Goal: Task Accomplishment & Management: Manage account settings

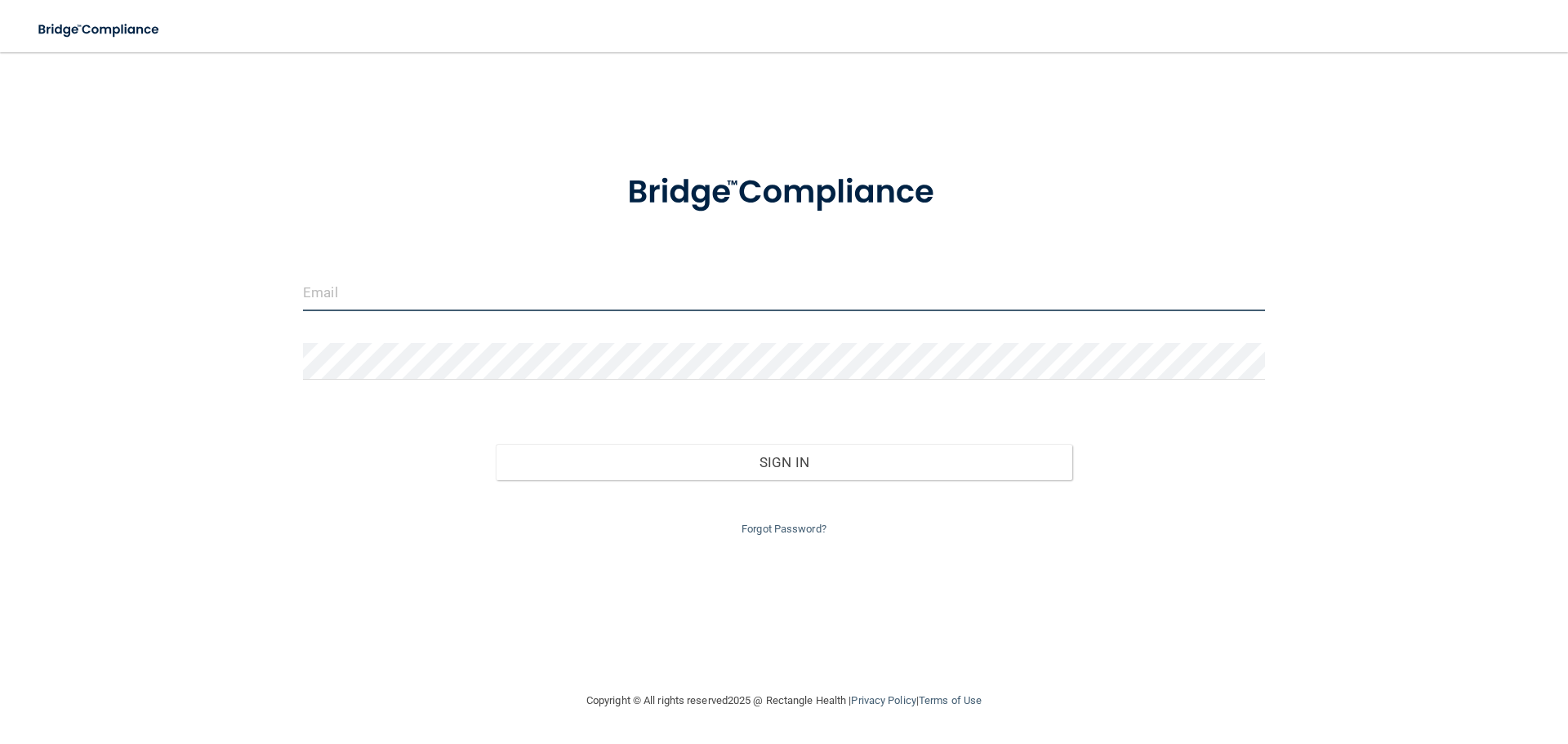
click at [438, 289] on input "email" at bounding box center [784, 292] width 962 height 37
type input "[EMAIL_ADDRESS][DOMAIN_NAME]"
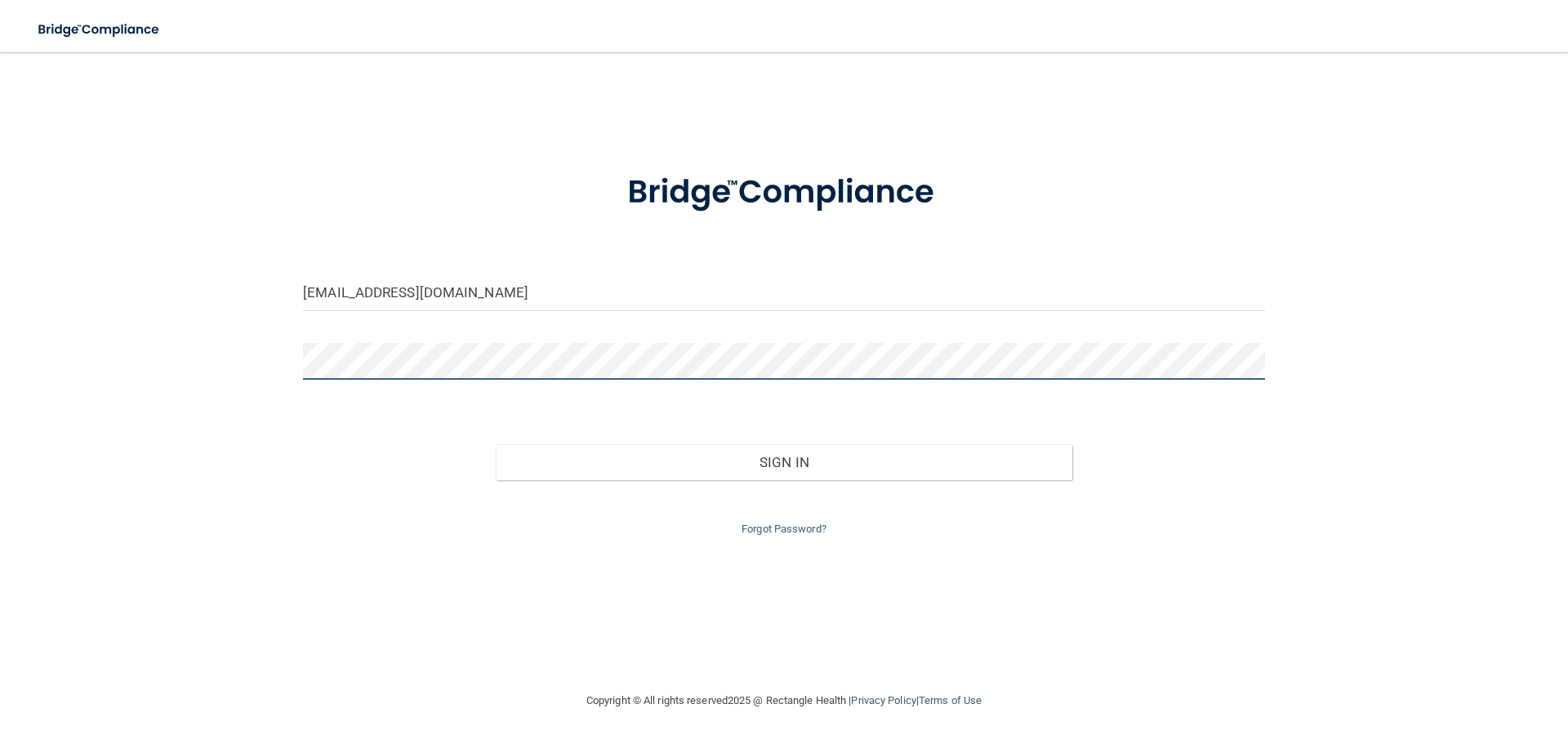
click at [496, 444] on button "Sign In" at bounding box center [784, 462] width 577 height 36
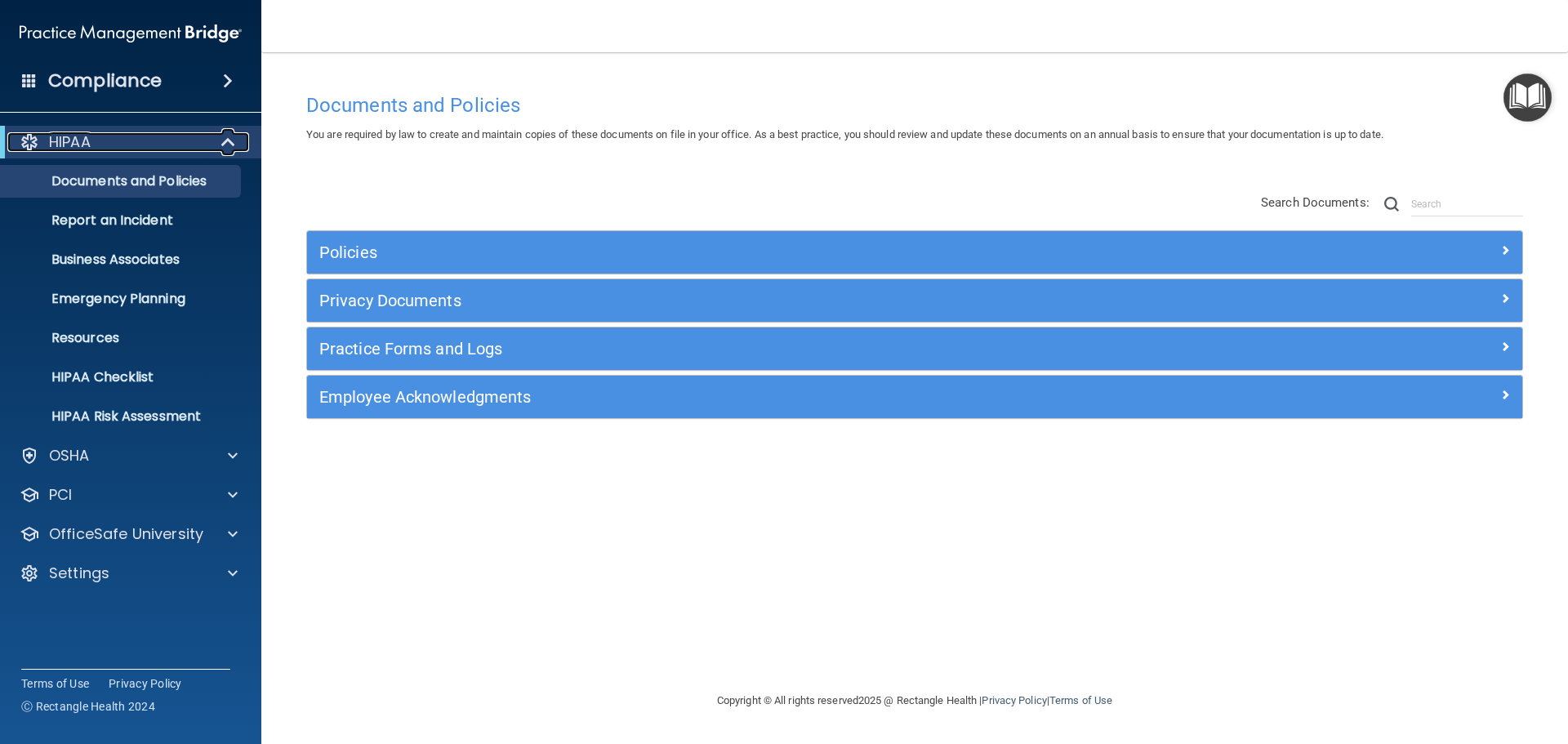
click at [224, 139] on span at bounding box center [229, 141] width 14 height 20
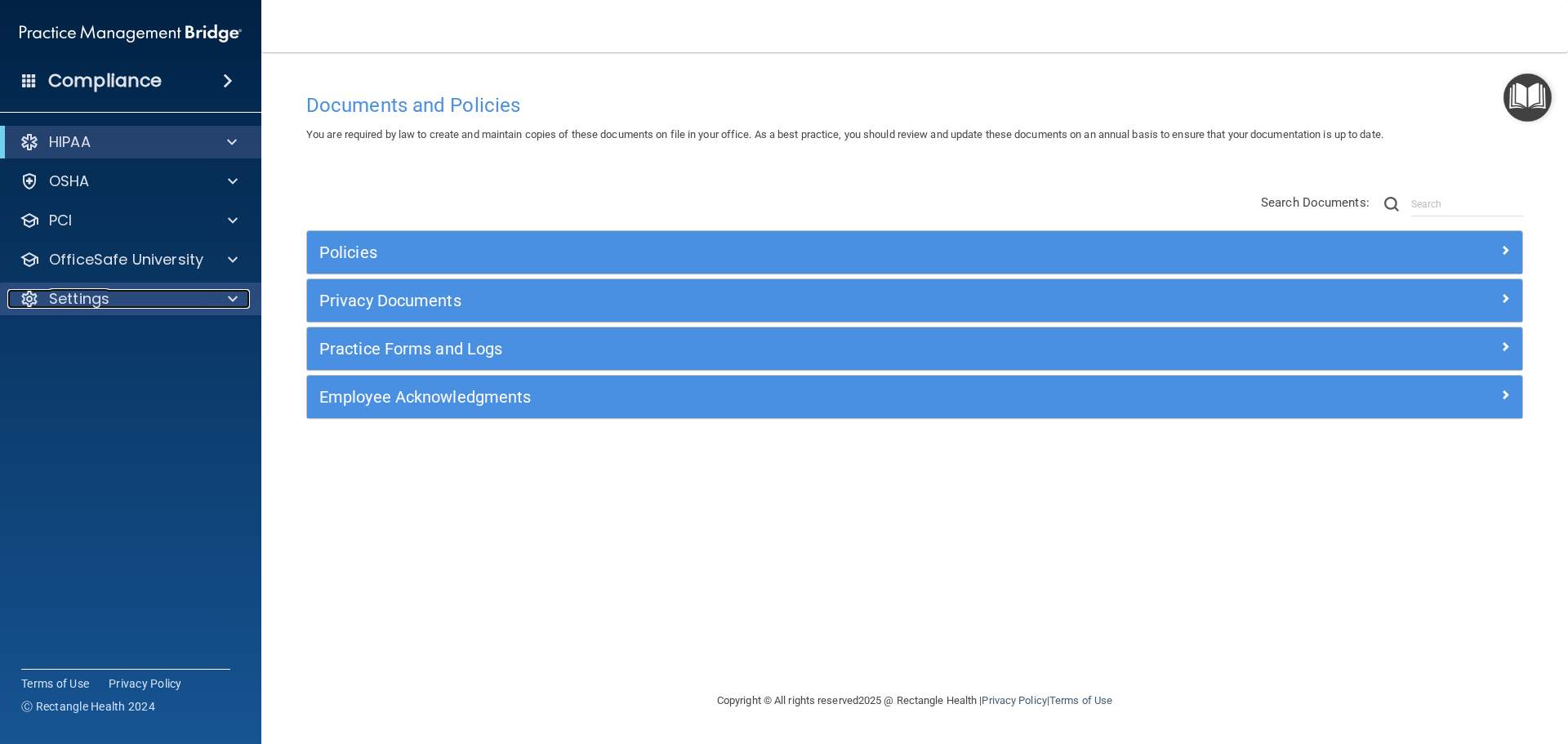
click at [221, 301] on div at bounding box center [230, 299] width 41 height 20
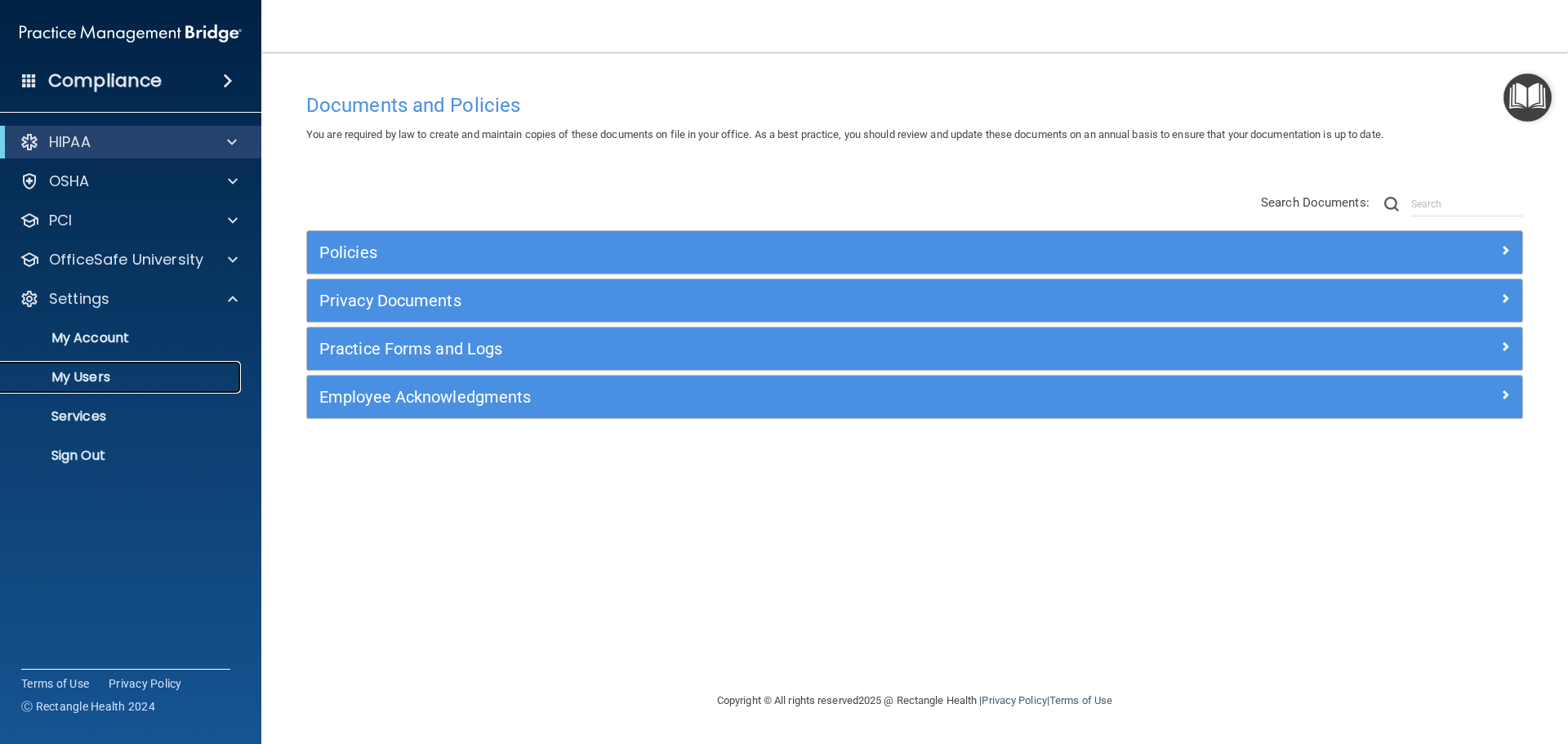
click at [112, 374] on p "My Users" at bounding box center [122, 376] width 223 height 16
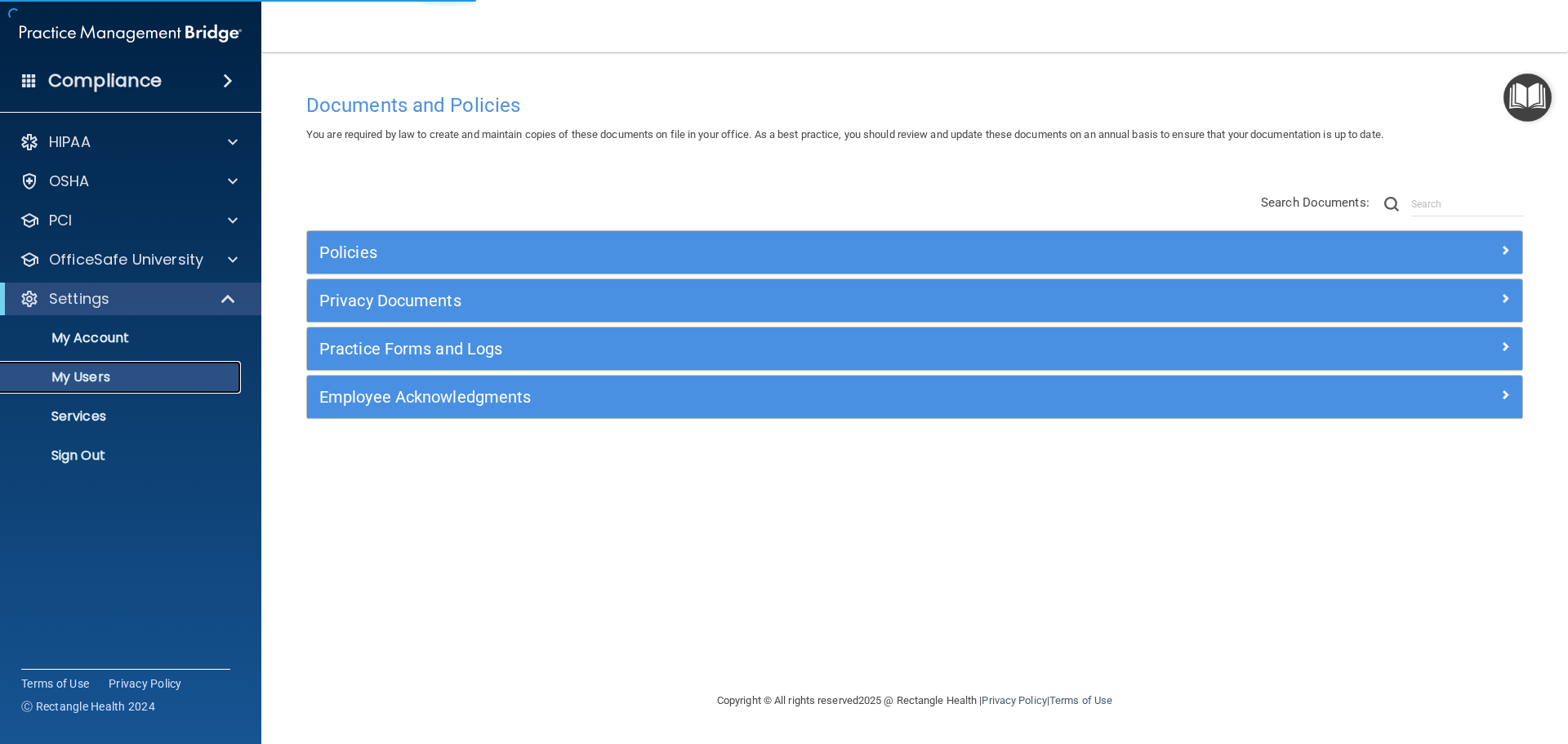
select select "20"
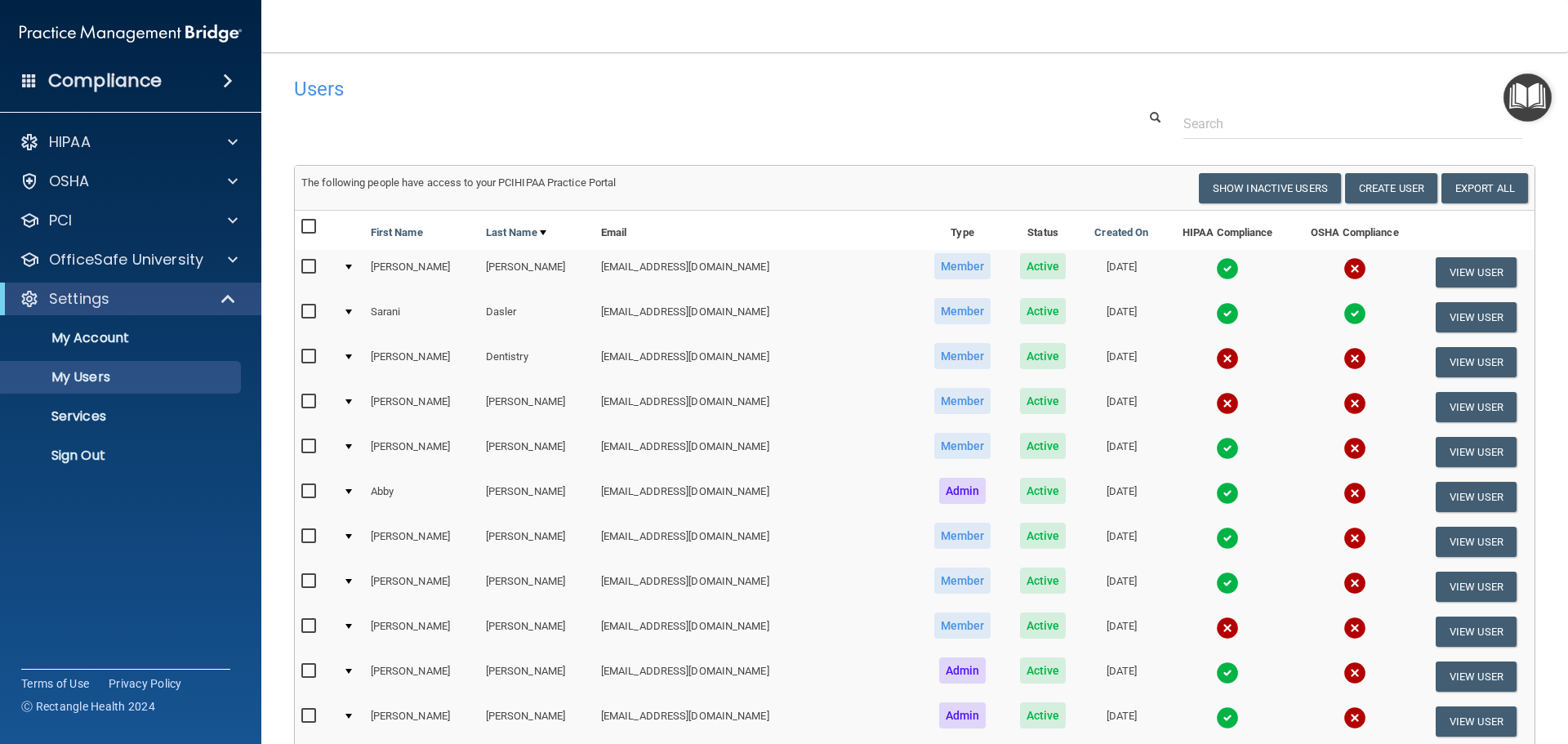
click at [308, 267] on input "checkbox" at bounding box center [311, 267] width 19 height 13
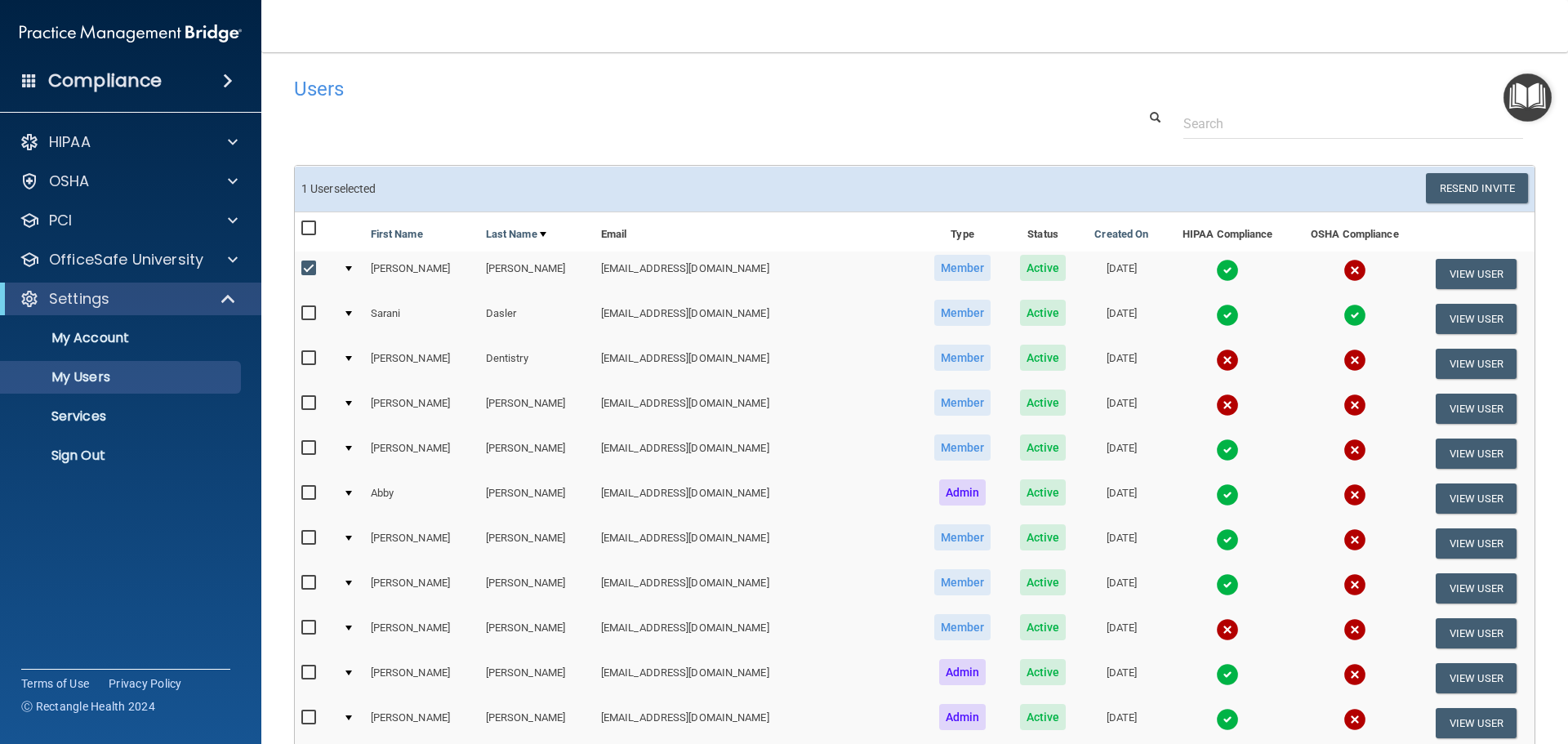
drag, startPoint x: 306, startPoint y: 268, endPoint x: 744, endPoint y: 373, distance: 450.4
click at [718, 372] on table "First Name Last Name Email Type Status Created On HIPAA Compliance OSHA Complia…" at bounding box center [915, 636] width 1240 height 847
click at [310, 268] on input "checkbox" at bounding box center [311, 269] width 19 height 13
checkbox input "false"
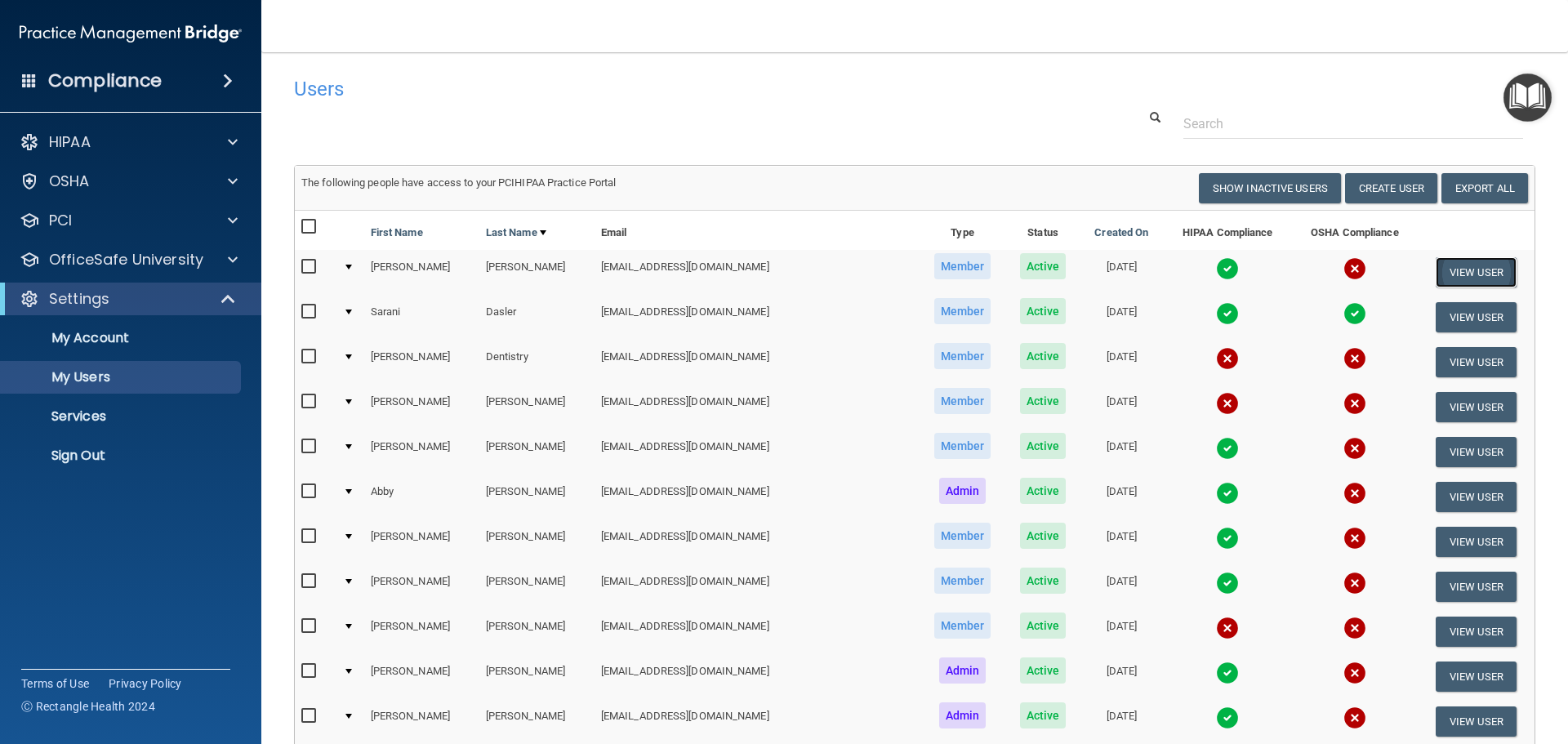
click at [1442, 270] on button "View User" at bounding box center [1476, 273] width 81 height 30
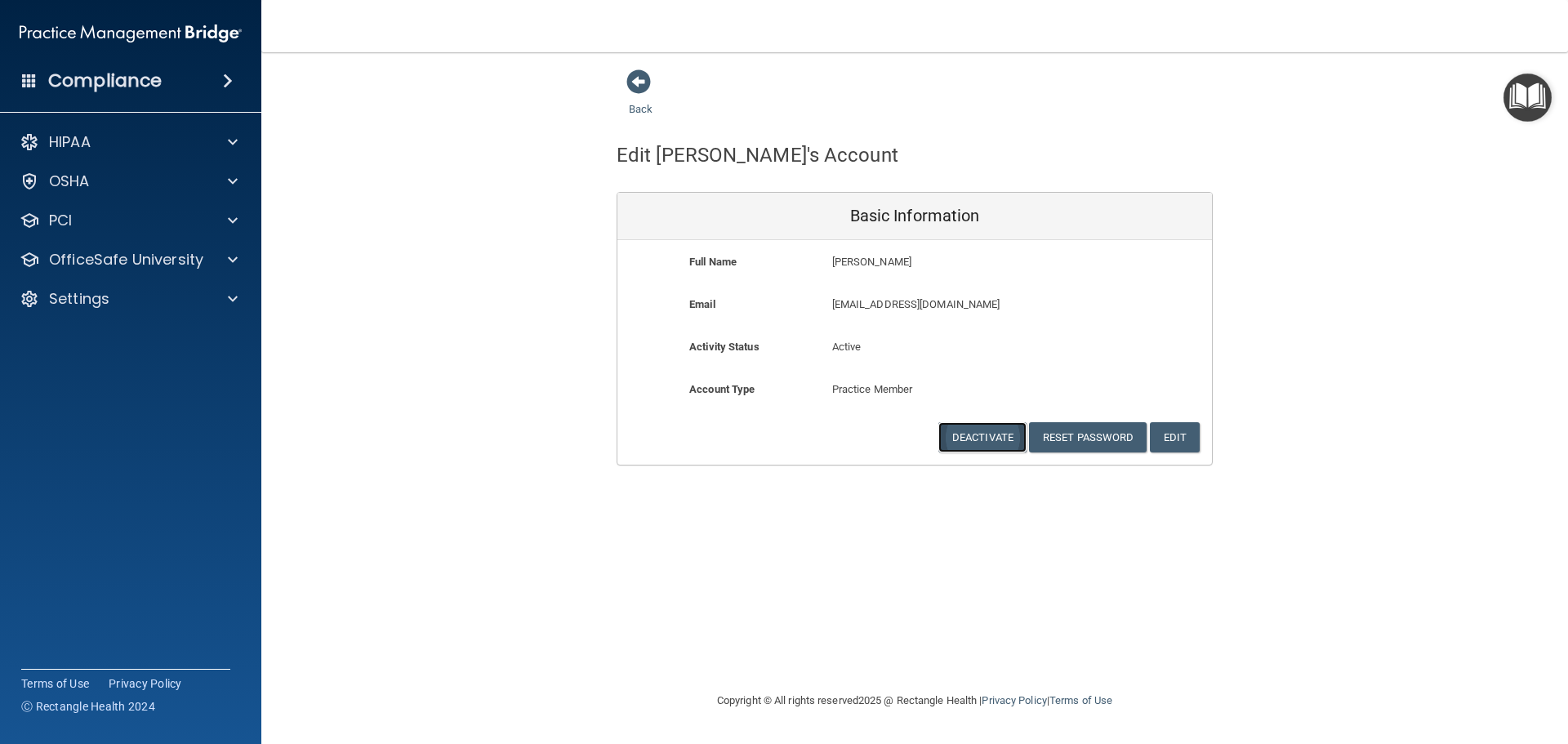
click at [963, 442] on button "Deactivate" at bounding box center [982, 438] width 89 height 30
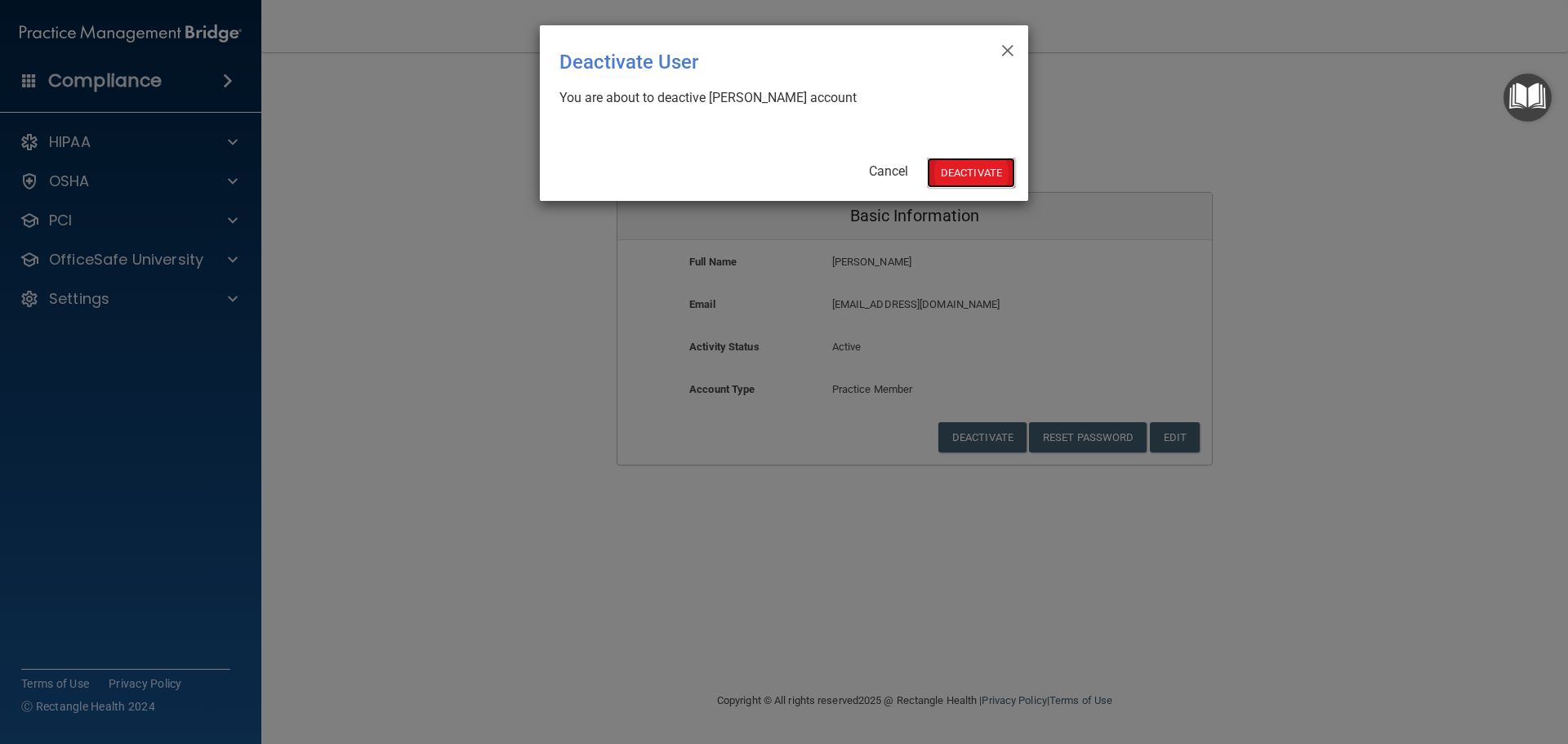
click at [972, 174] on button "Deactivate" at bounding box center [971, 173] width 89 height 30
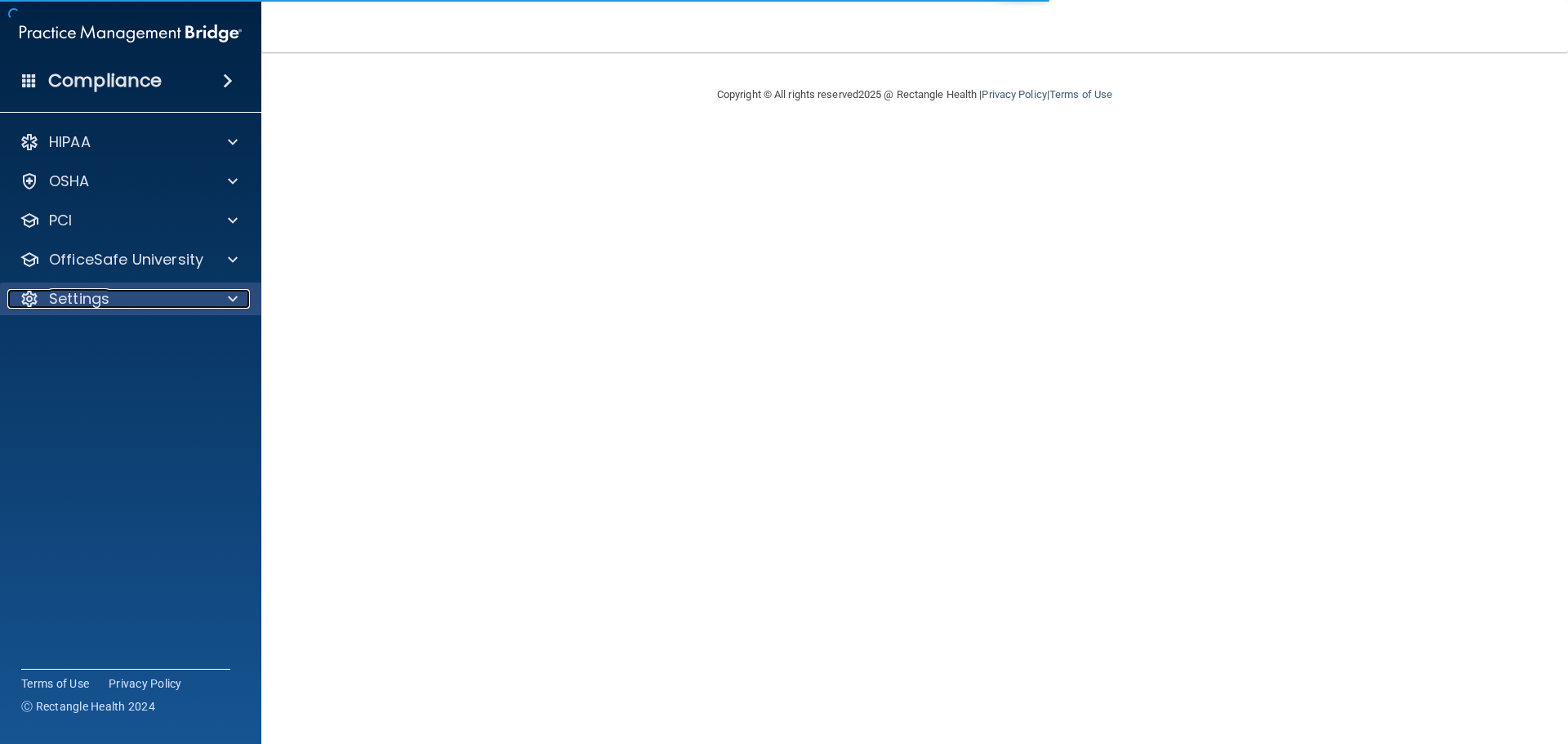
click at [226, 300] on div at bounding box center [230, 299] width 41 height 20
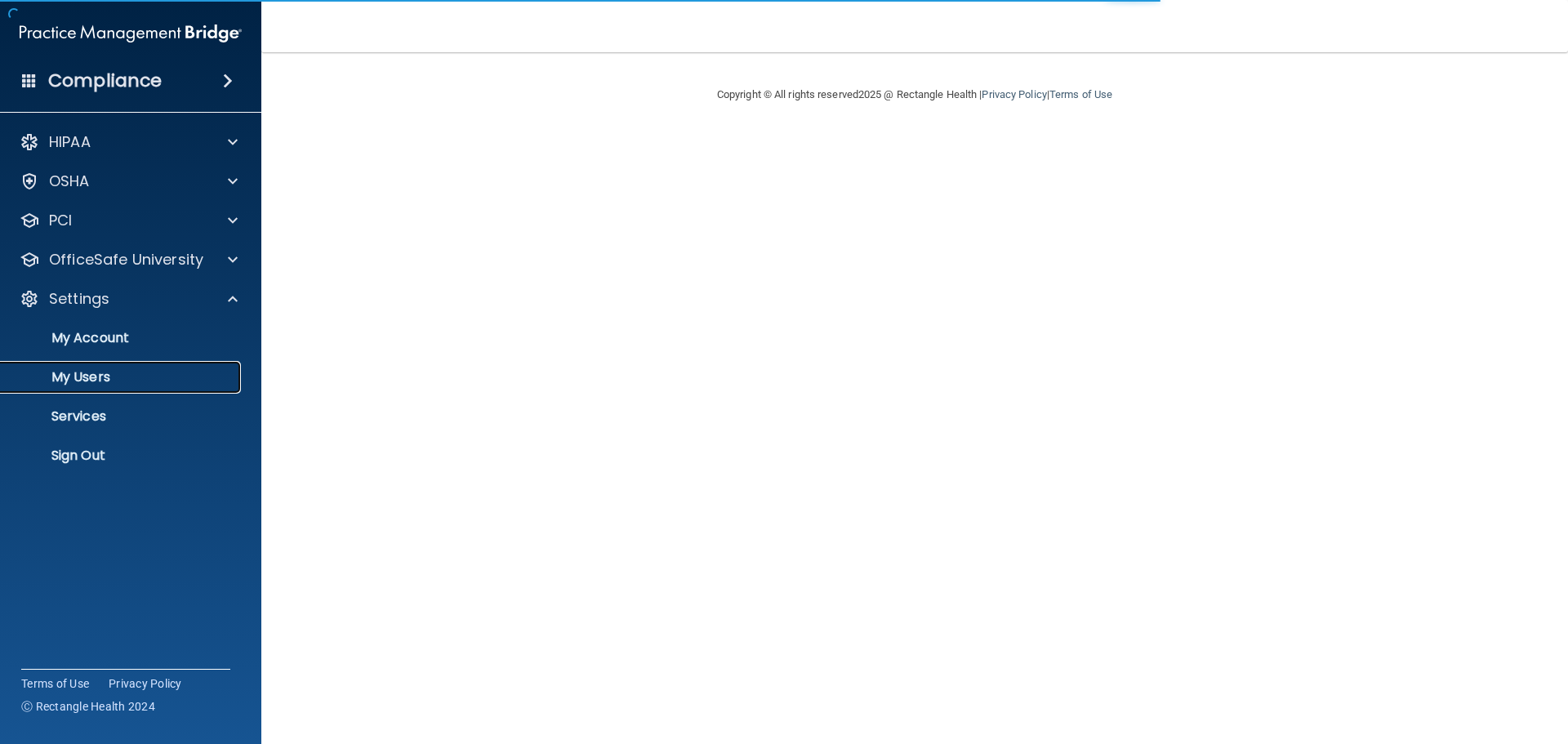
click at [142, 375] on p "My Users" at bounding box center [122, 376] width 223 height 16
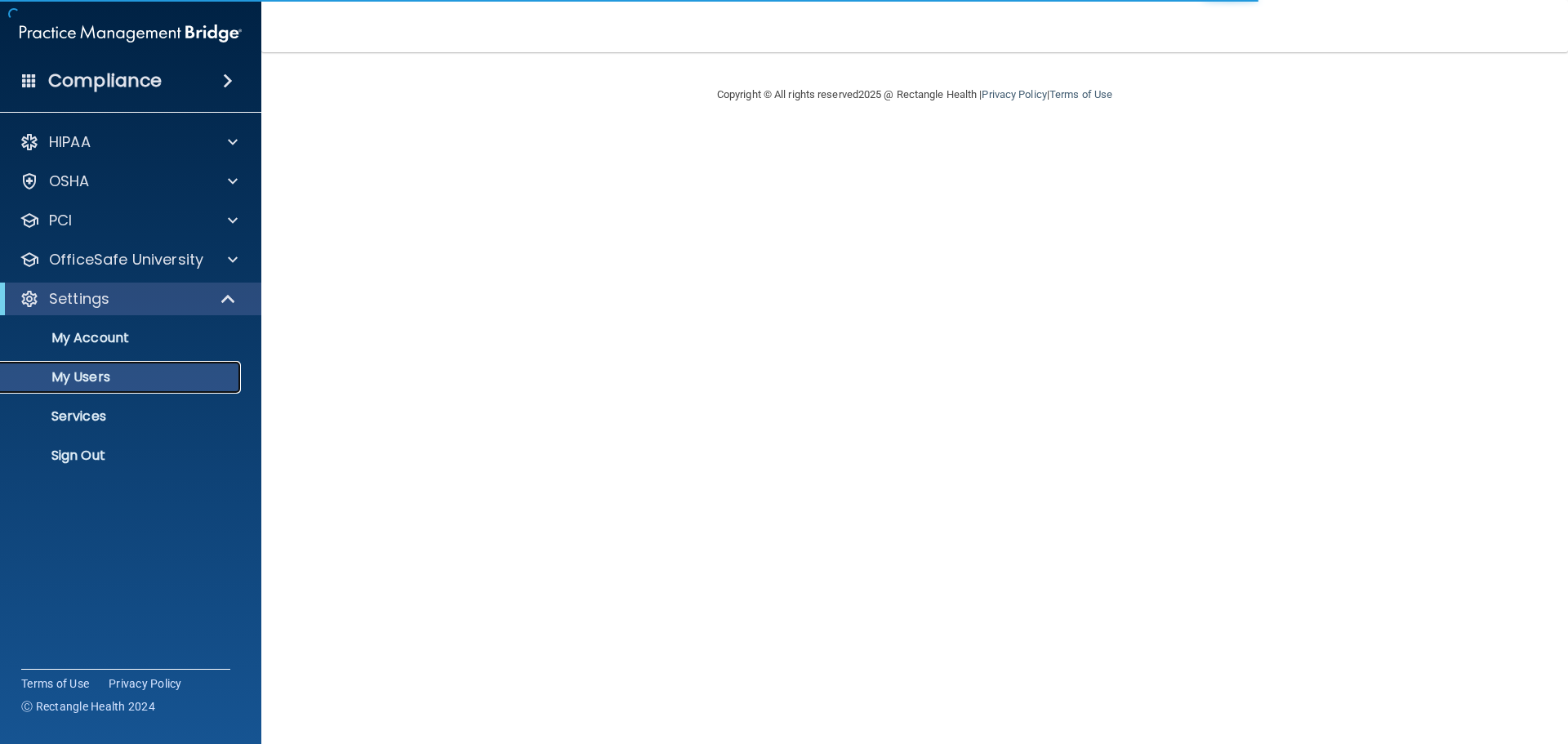
click at [58, 374] on p "My Users" at bounding box center [122, 376] width 223 height 16
select select "20"
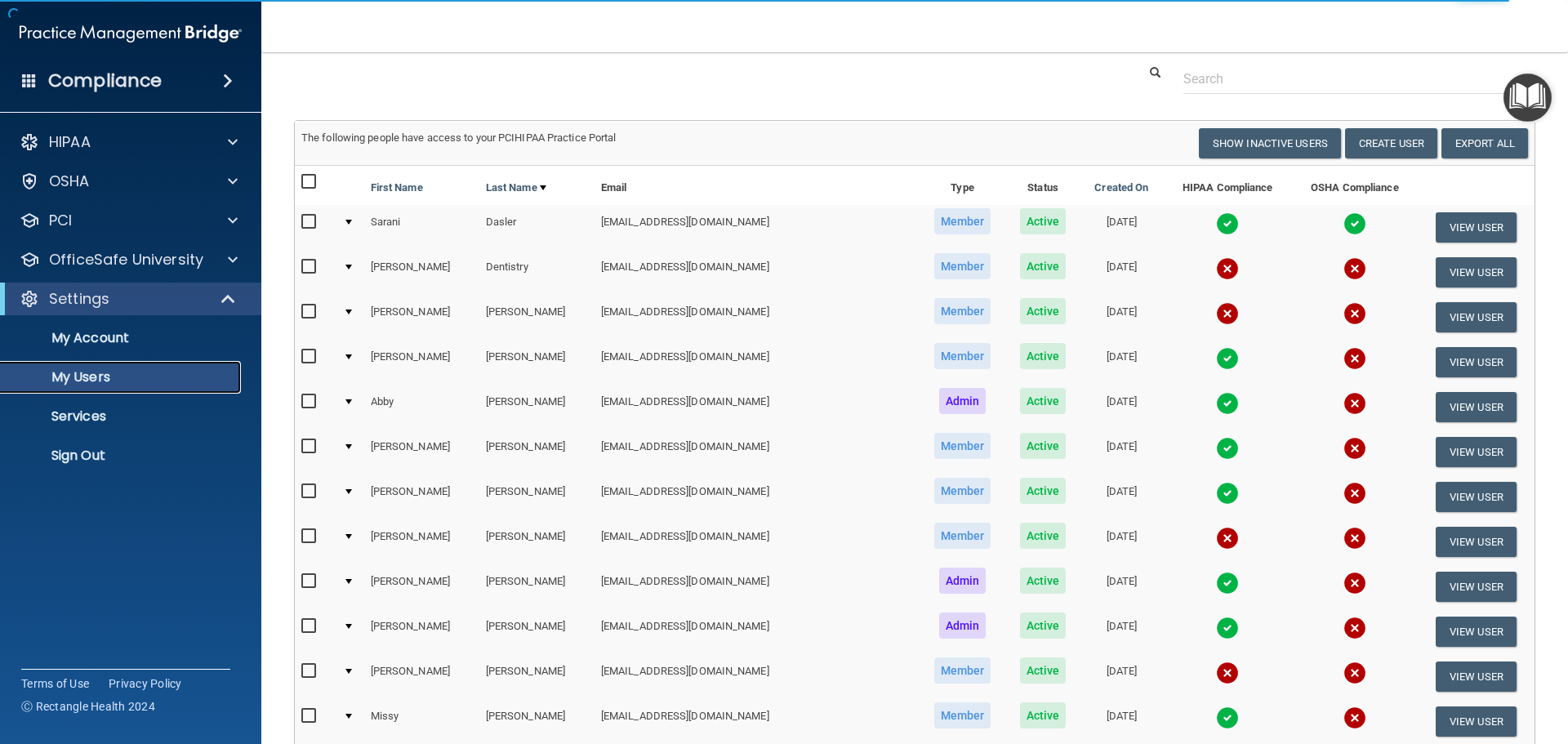
scroll to position [82, 0]
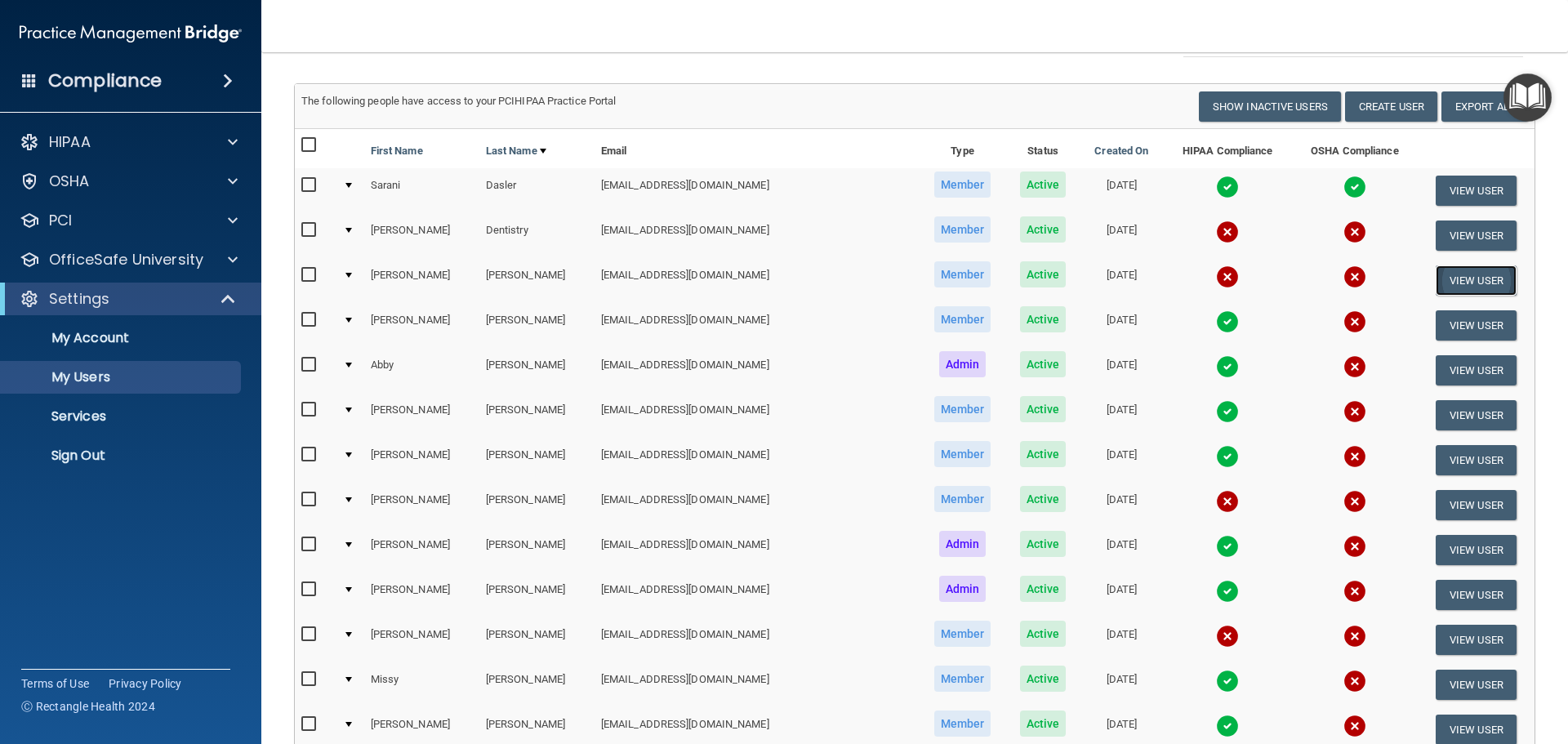
click at [1442, 280] on button "View User" at bounding box center [1476, 280] width 81 height 30
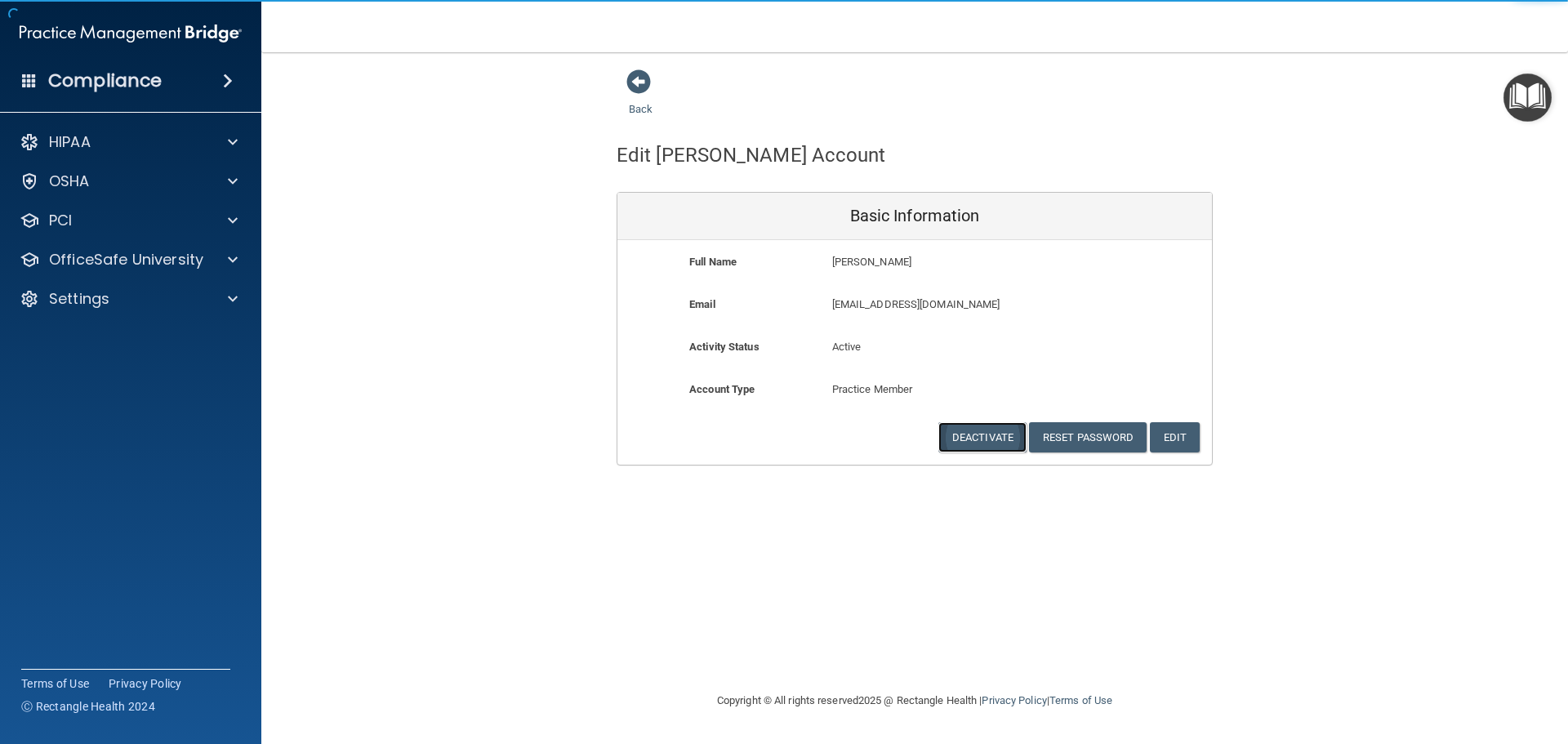
click at [960, 434] on button "Deactivate" at bounding box center [982, 438] width 89 height 30
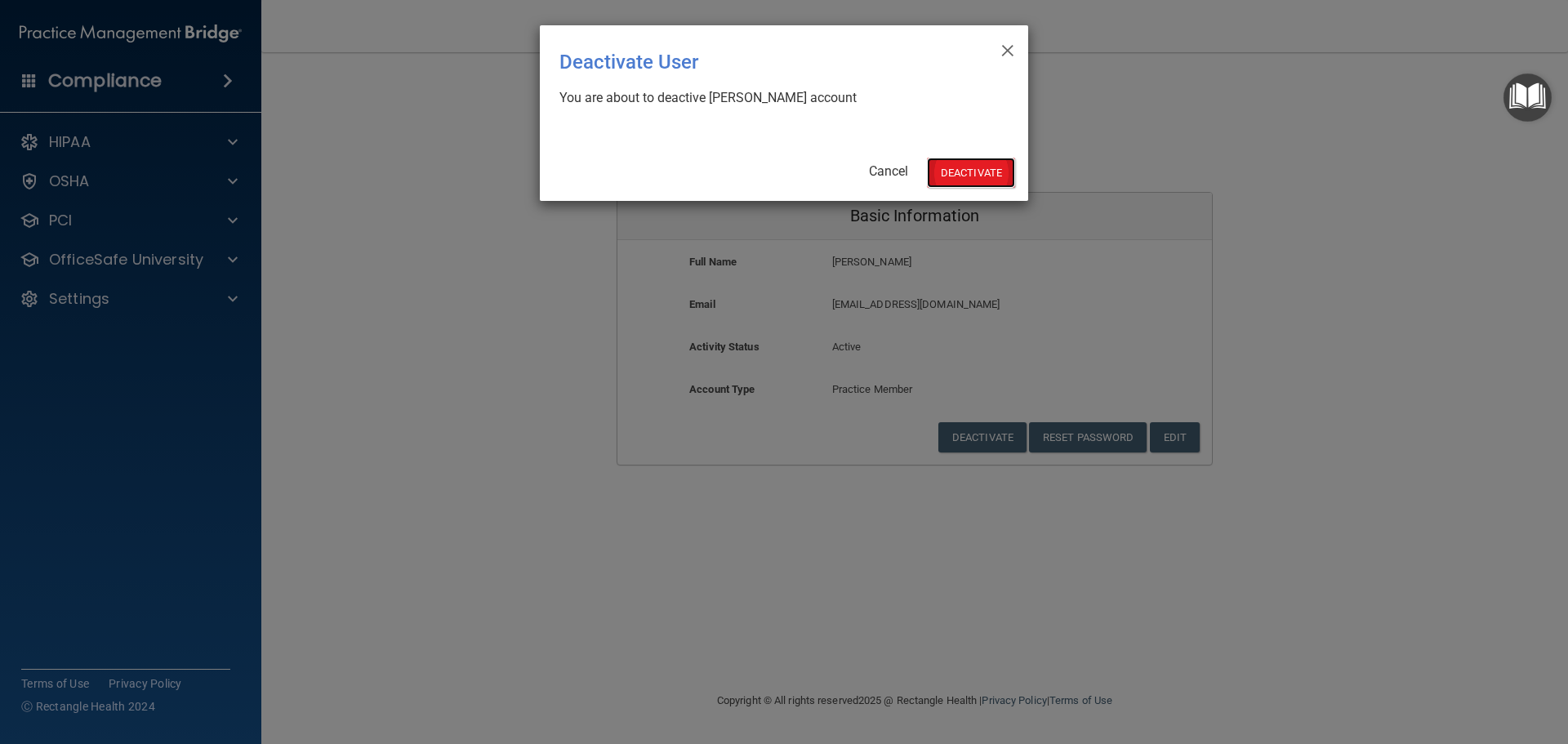
click at [955, 170] on button "Deactivate" at bounding box center [971, 173] width 89 height 30
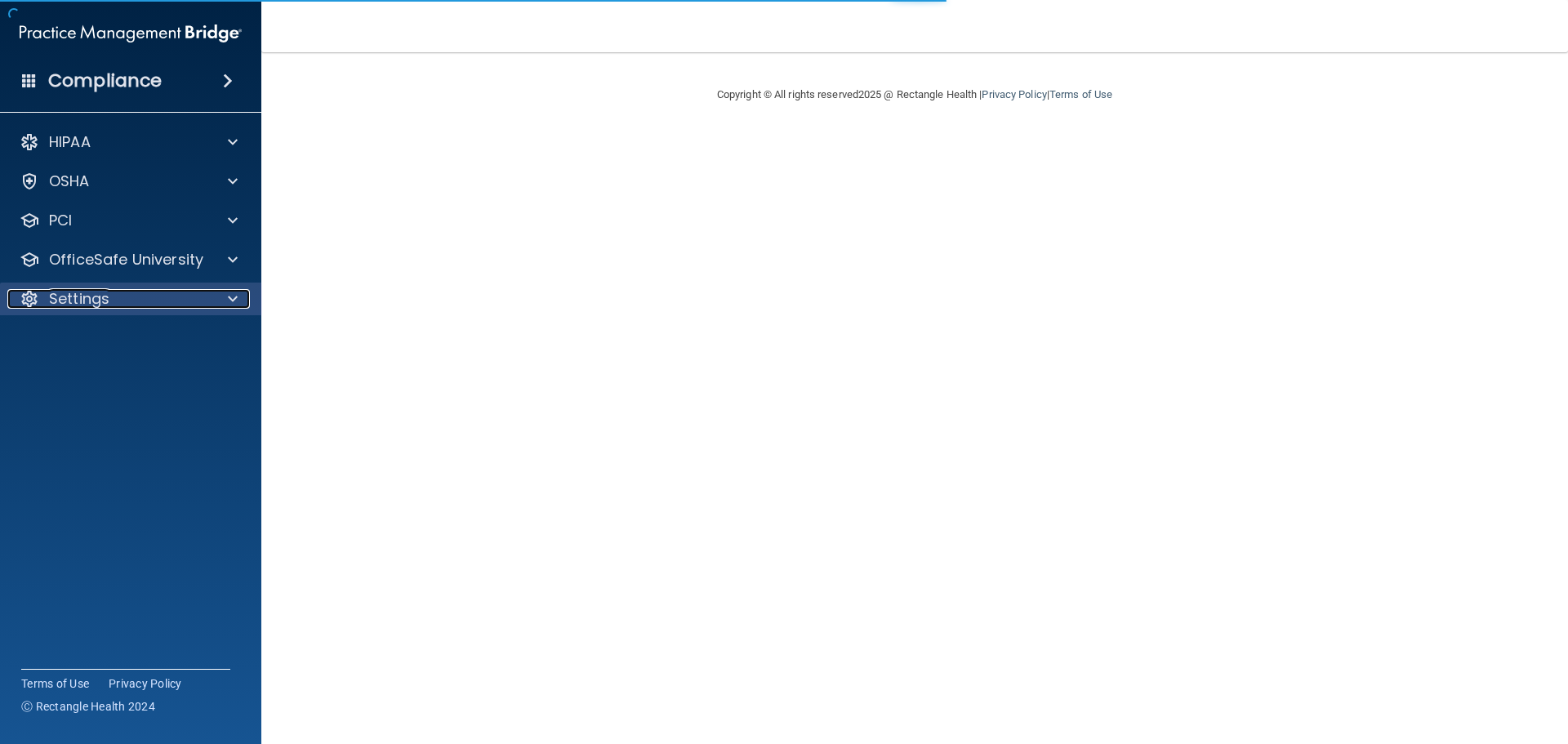
click at [231, 297] on span at bounding box center [233, 299] width 9 height 20
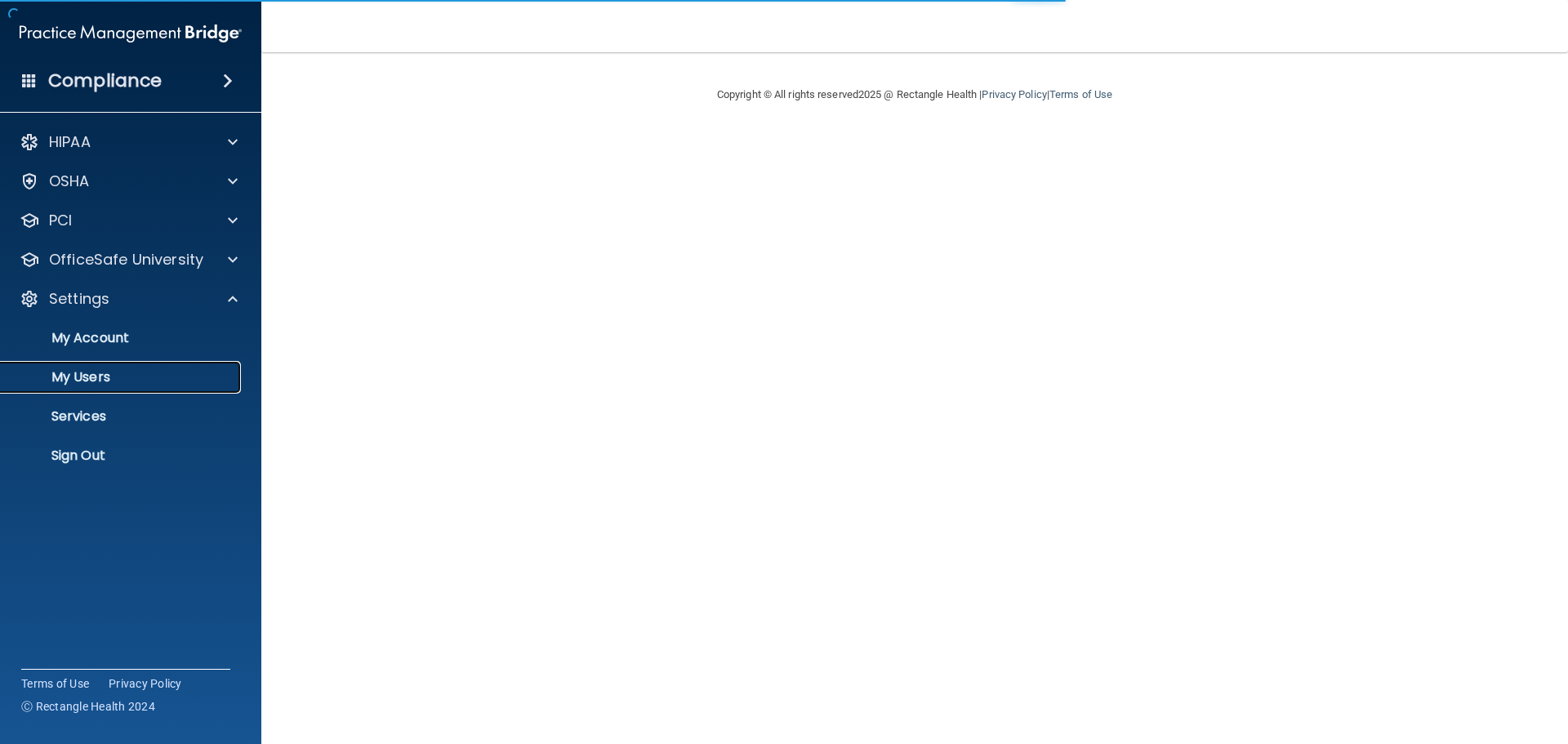
drag, startPoint x: 100, startPoint y: 377, endPoint x: 124, endPoint y: 385, distance: 25.3
click at [100, 378] on p "My Users" at bounding box center [122, 376] width 223 height 16
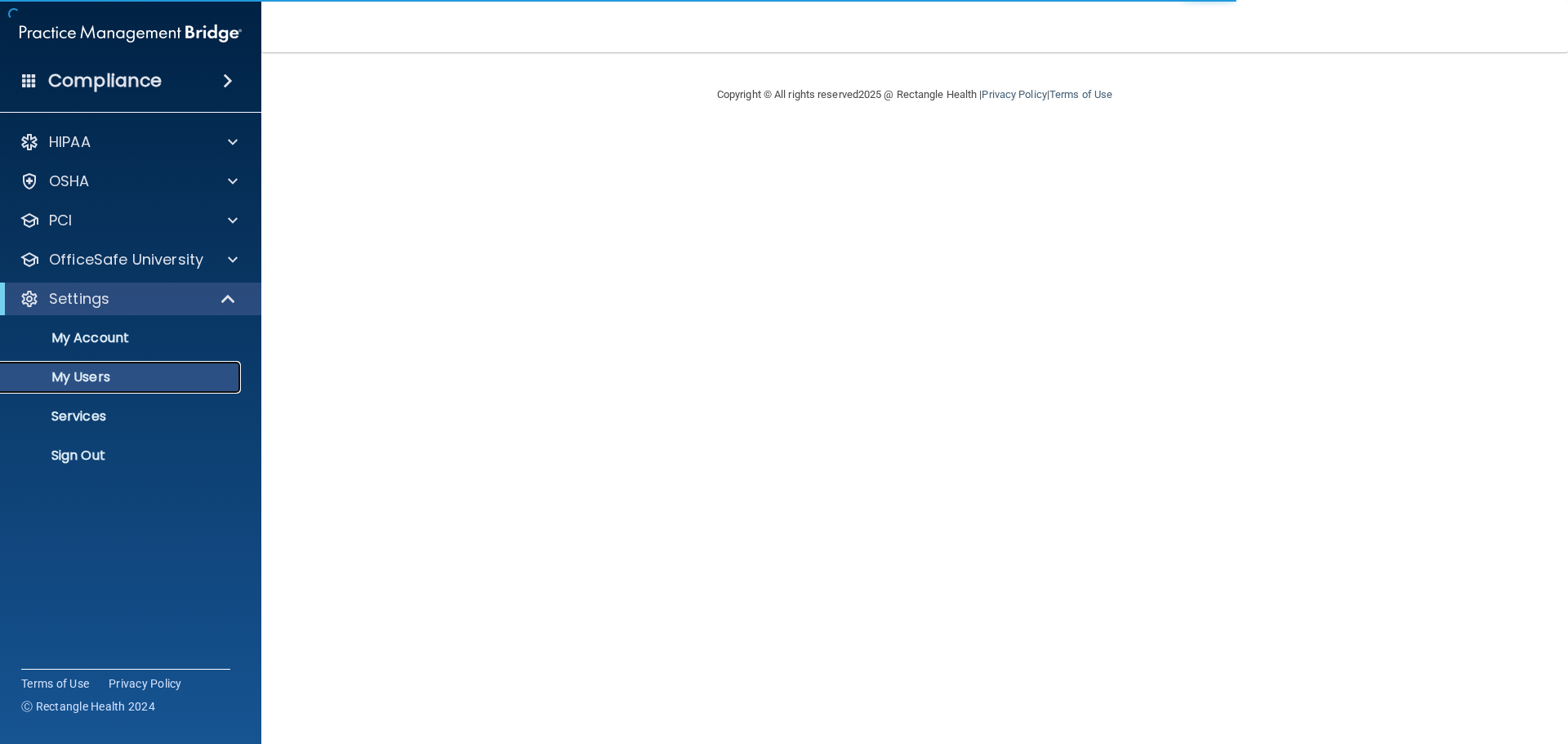
select select "20"
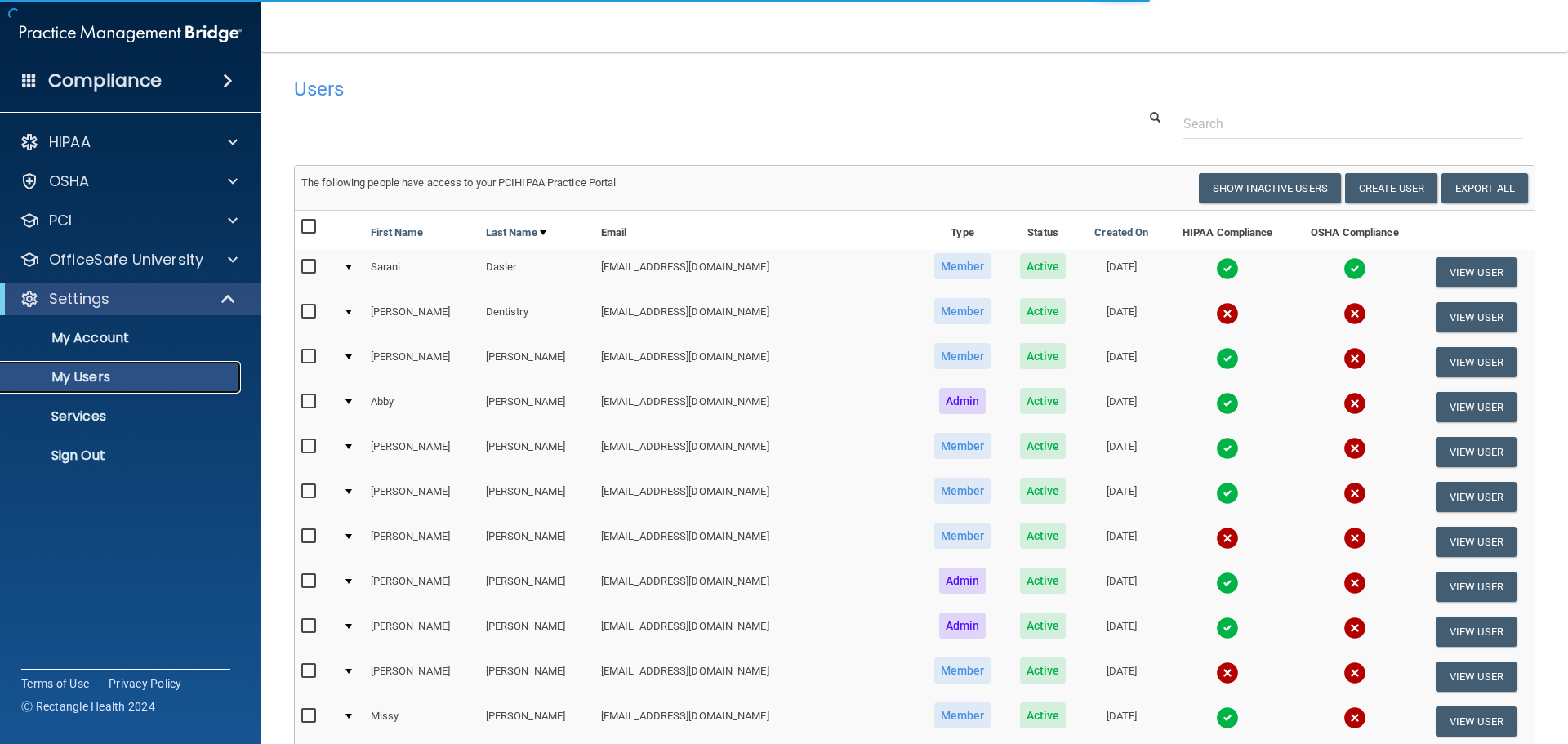
click at [83, 372] on p "My Users" at bounding box center [122, 376] width 223 height 16
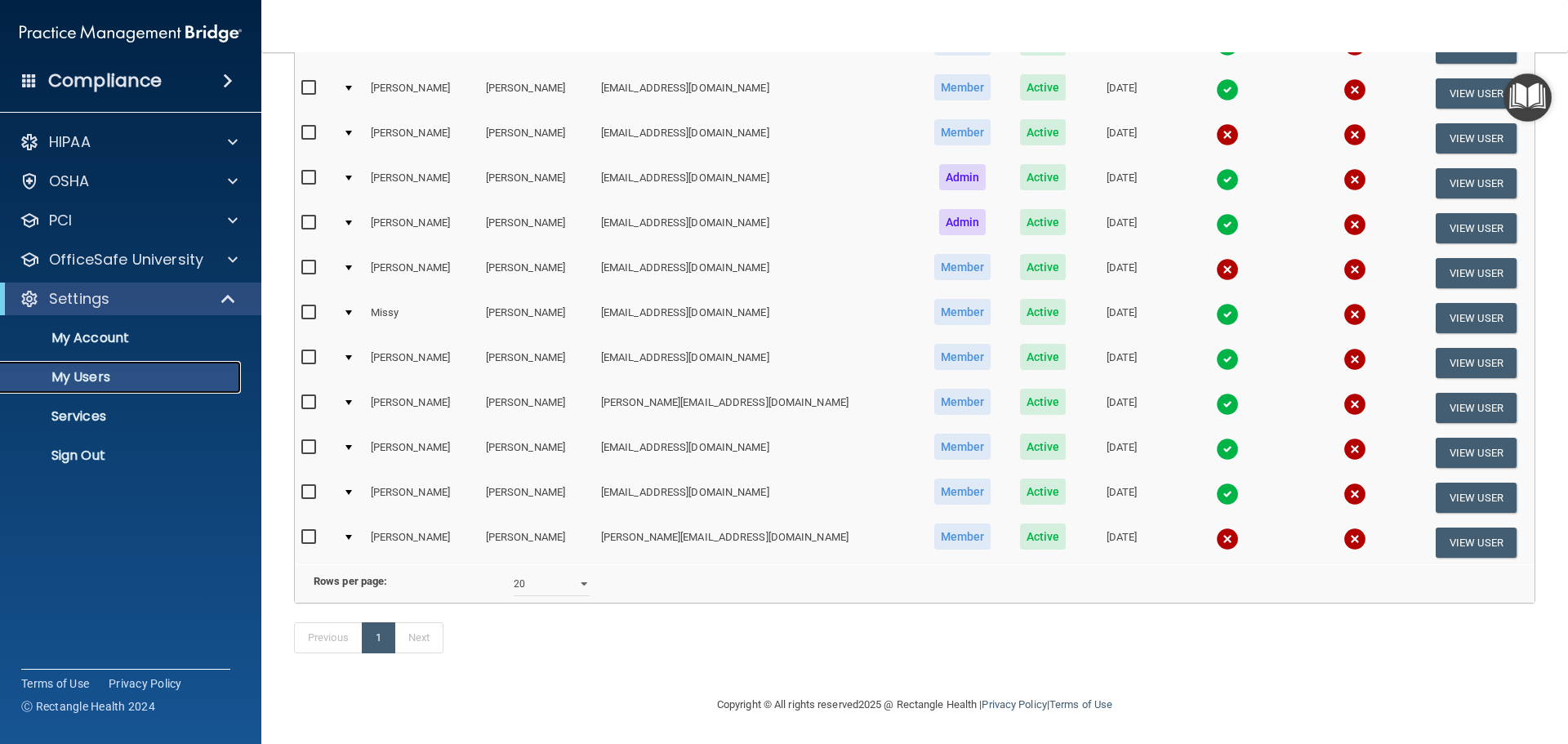
scroll to position [408, 0]
click at [1455, 265] on button "View User" at bounding box center [1476, 273] width 81 height 30
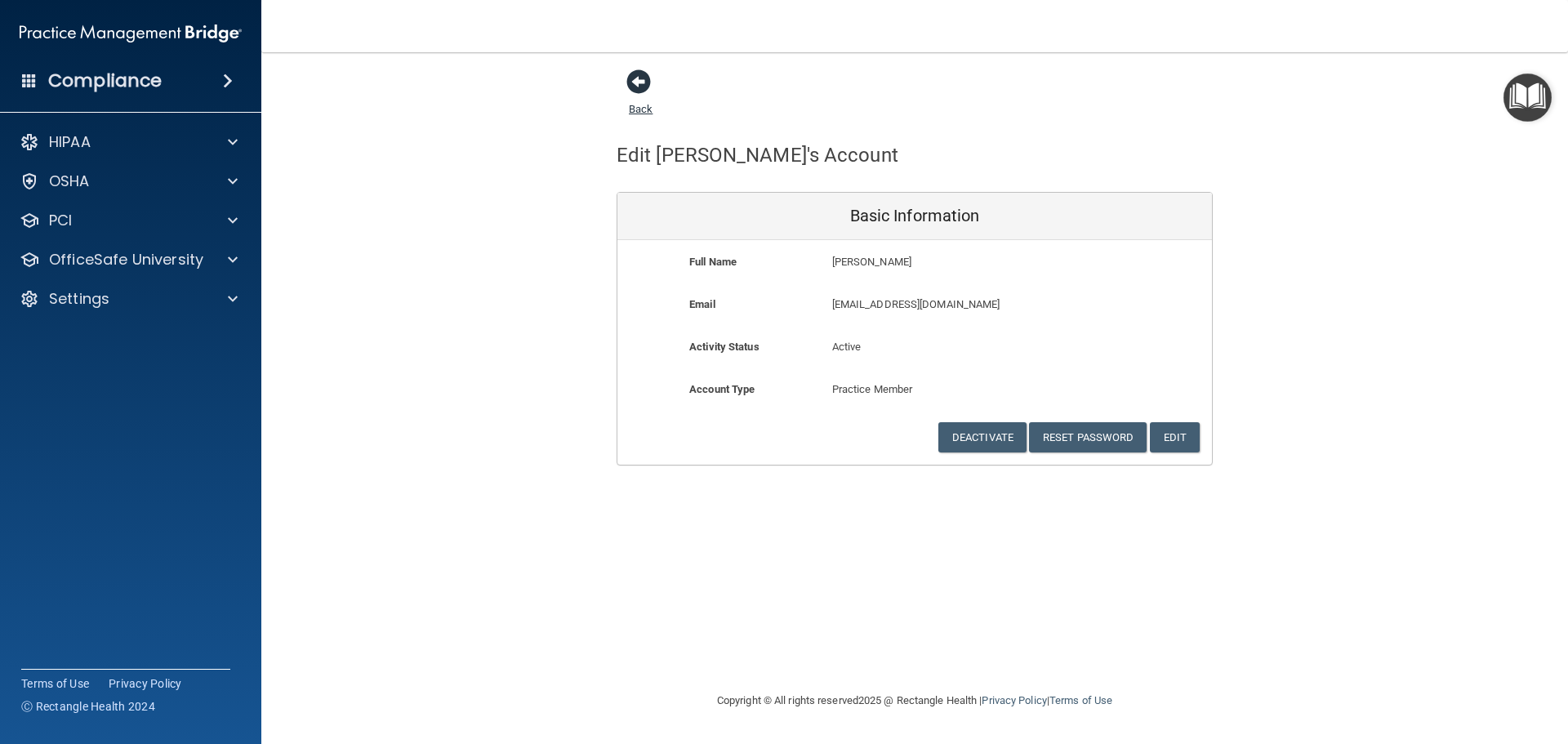
click at [640, 80] on span at bounding box center [638, 82] width 25 height 25
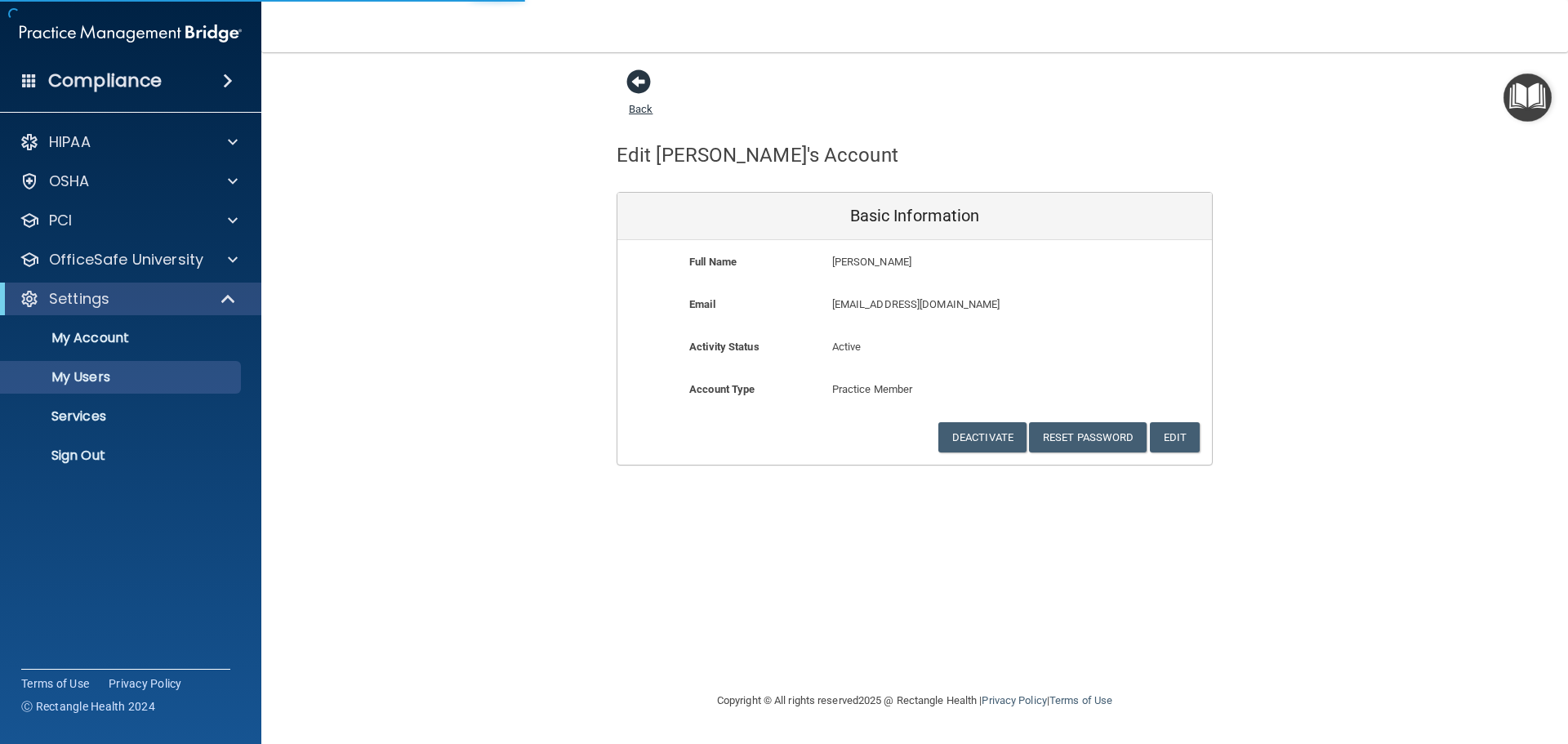
select select "20"
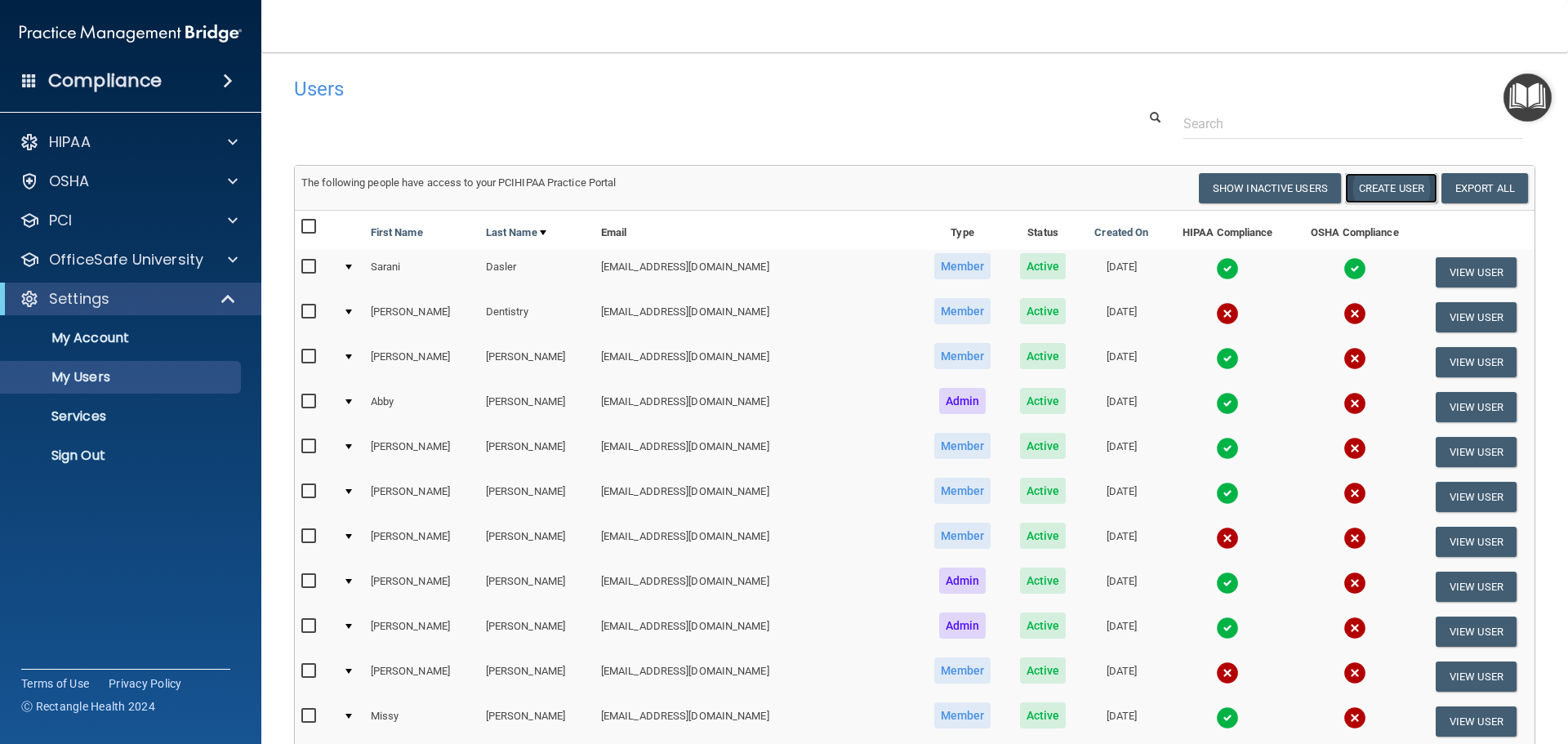
click at [1366, 190] on button "Create User" at bounding box center [1391, 189] width 92 height 30
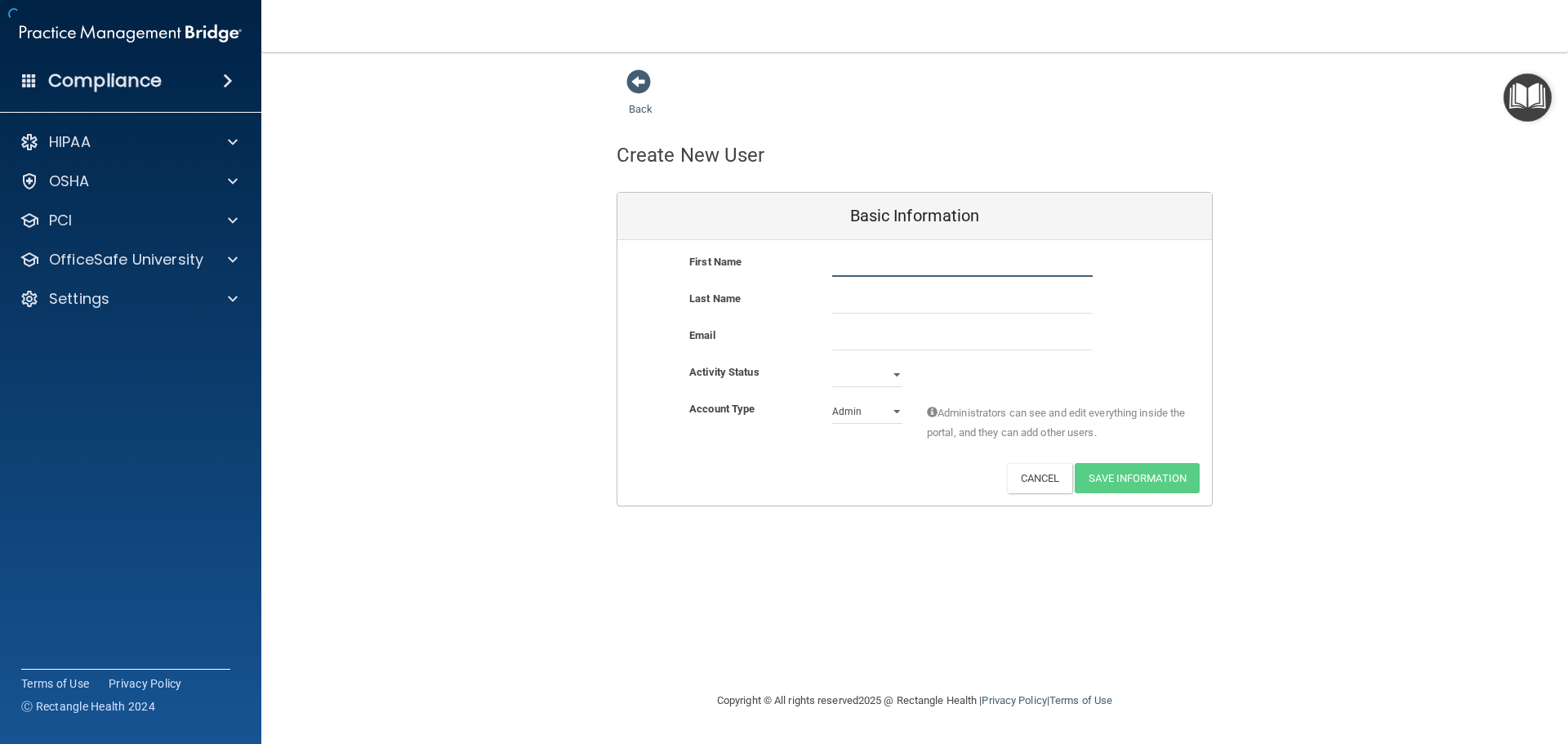
click at [885, 268] on input "text" at bounding box center [962, 265] width 260 height 25
type input "Autumn"
type input "Duer"
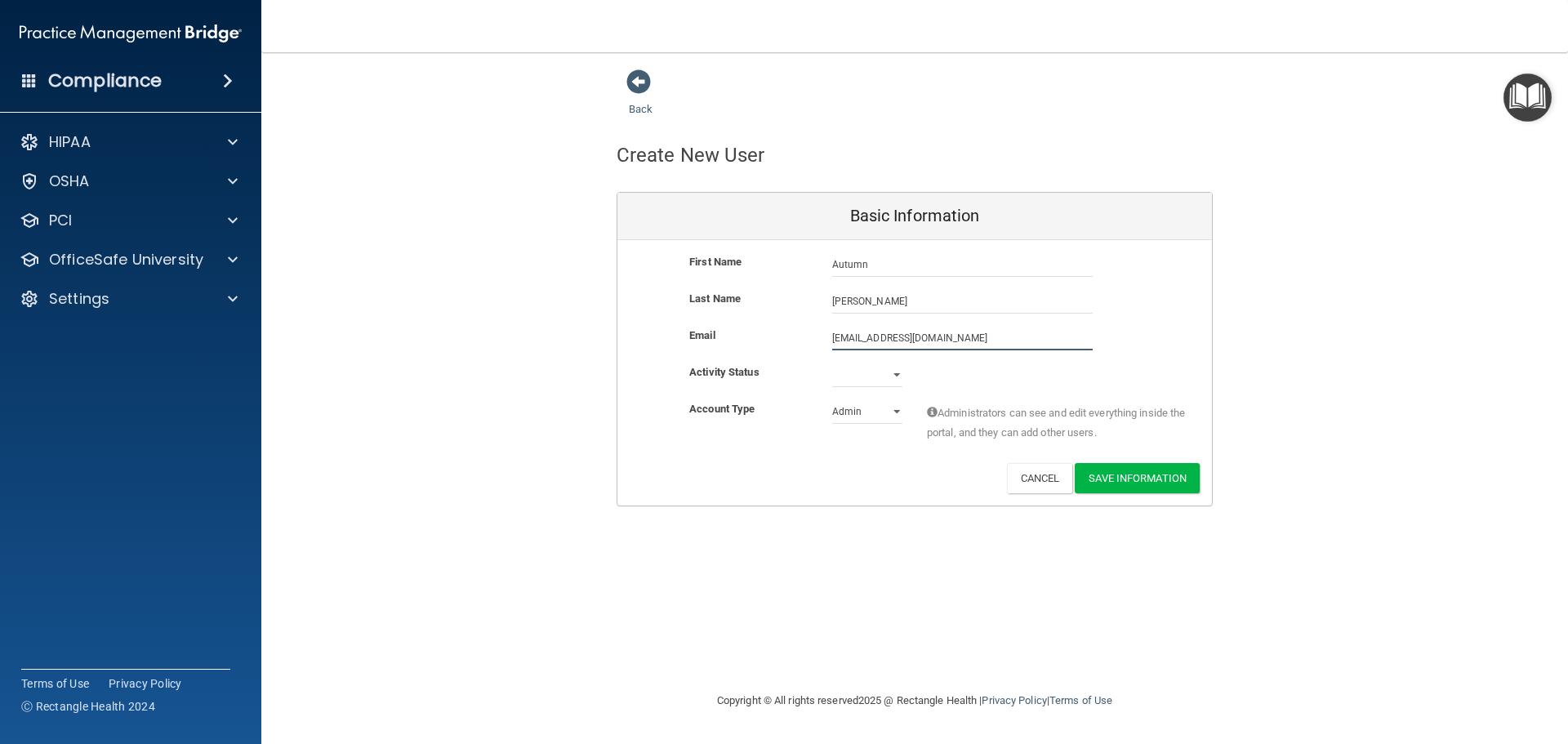
type input "autumnd366@gmail.com"
click at [898, 374] on select "Active Inactive" at bounding box center [867, 378] width 70 height 25
select select "active"
click at [832, 363] on select "Active Inactive" at bounding box center [867, 375] width 70 height 25
click at [897, 412] on select "Admin Member" at bounding box center [867, 411] width 70 height 25
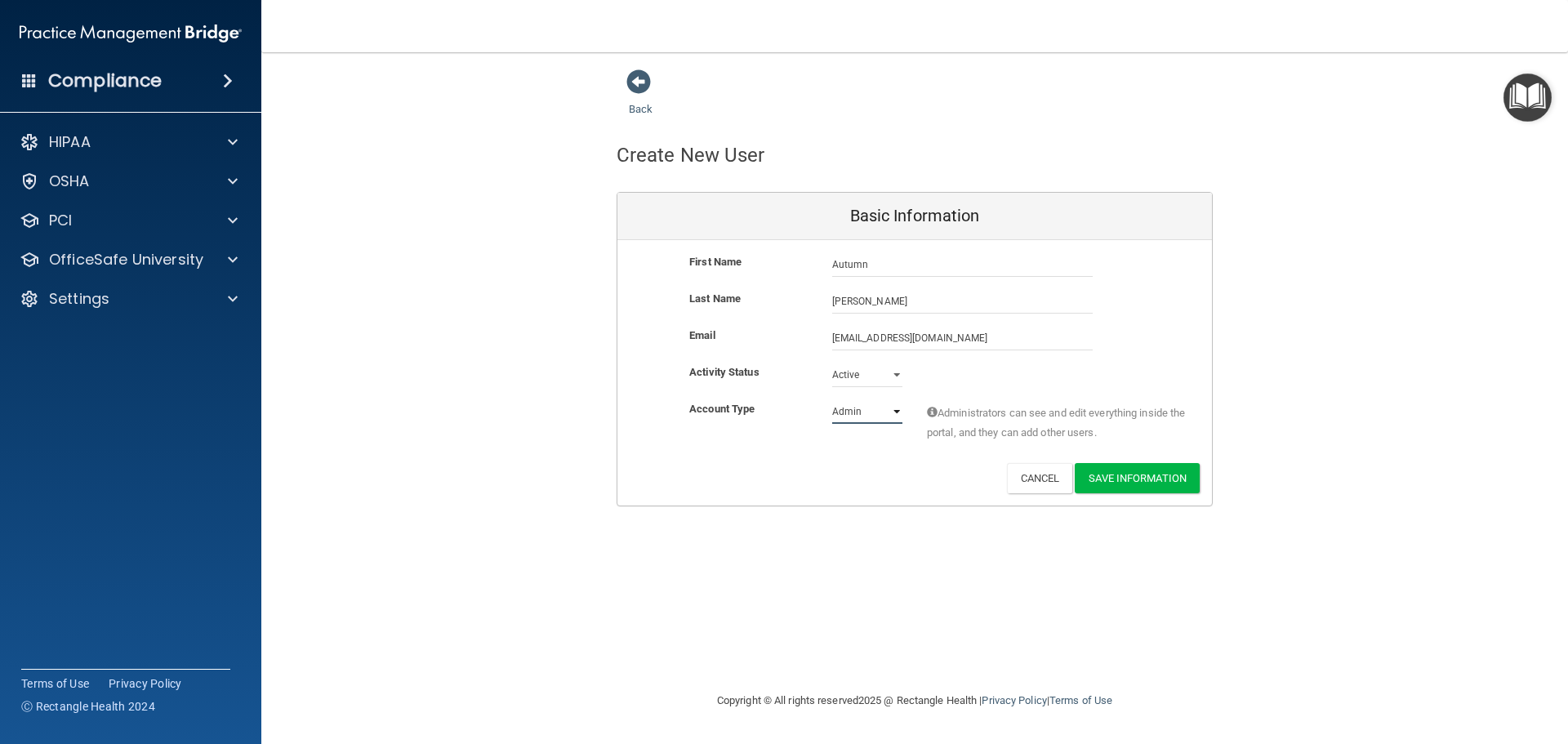
select select "practice_member"
click at [832, 399] on select "Admin Member" at bounding box center [867, 411] width 70 height 25
click at [1137, 477] on button "Save Information" at bounding box center [1137, 478] width 124 height 30
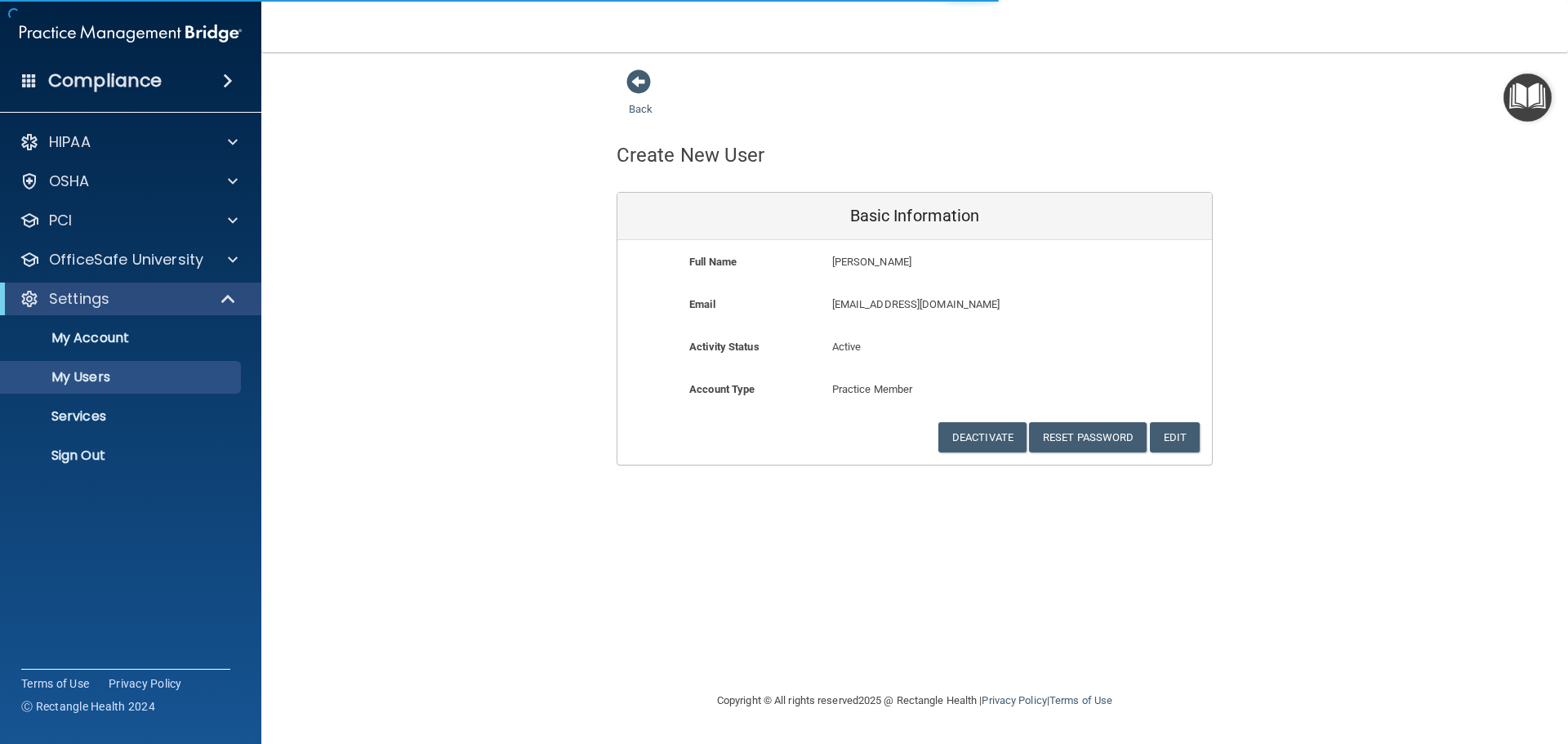
select select "20"
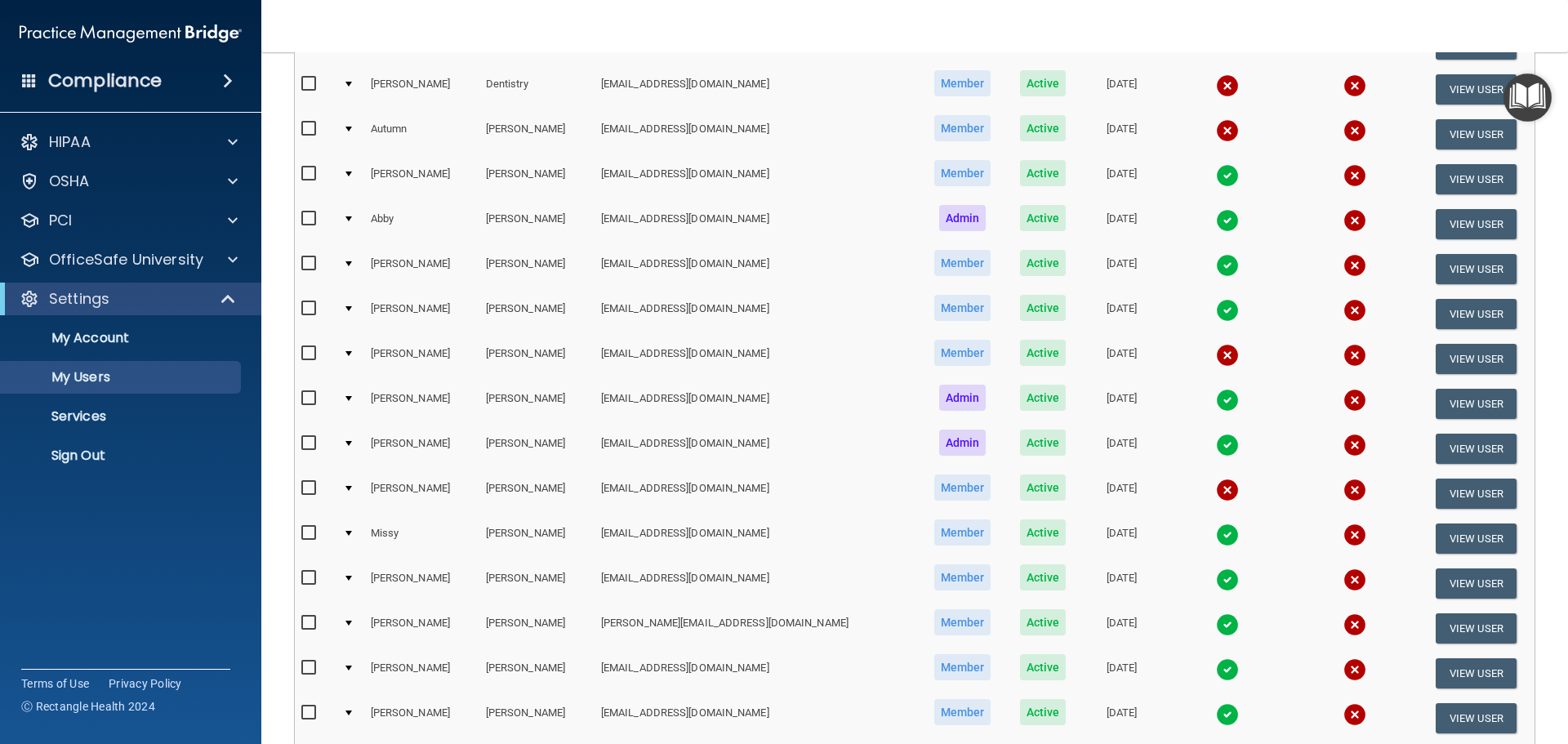
scroll to position [209, 0]
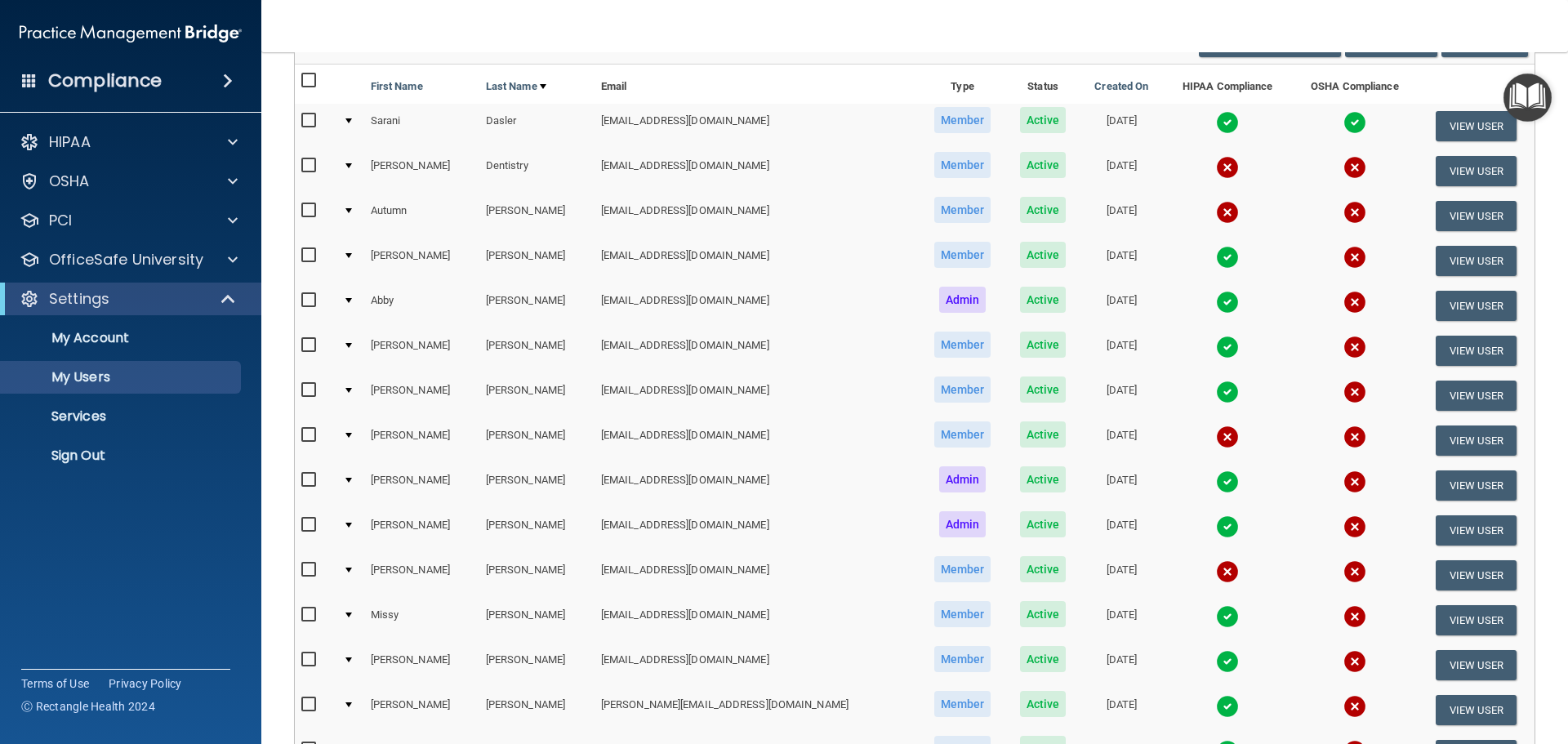
click at [305, 208] on input "checkbox" at bounding box center [311, 210] width 19 height 13
checkbox input "true"
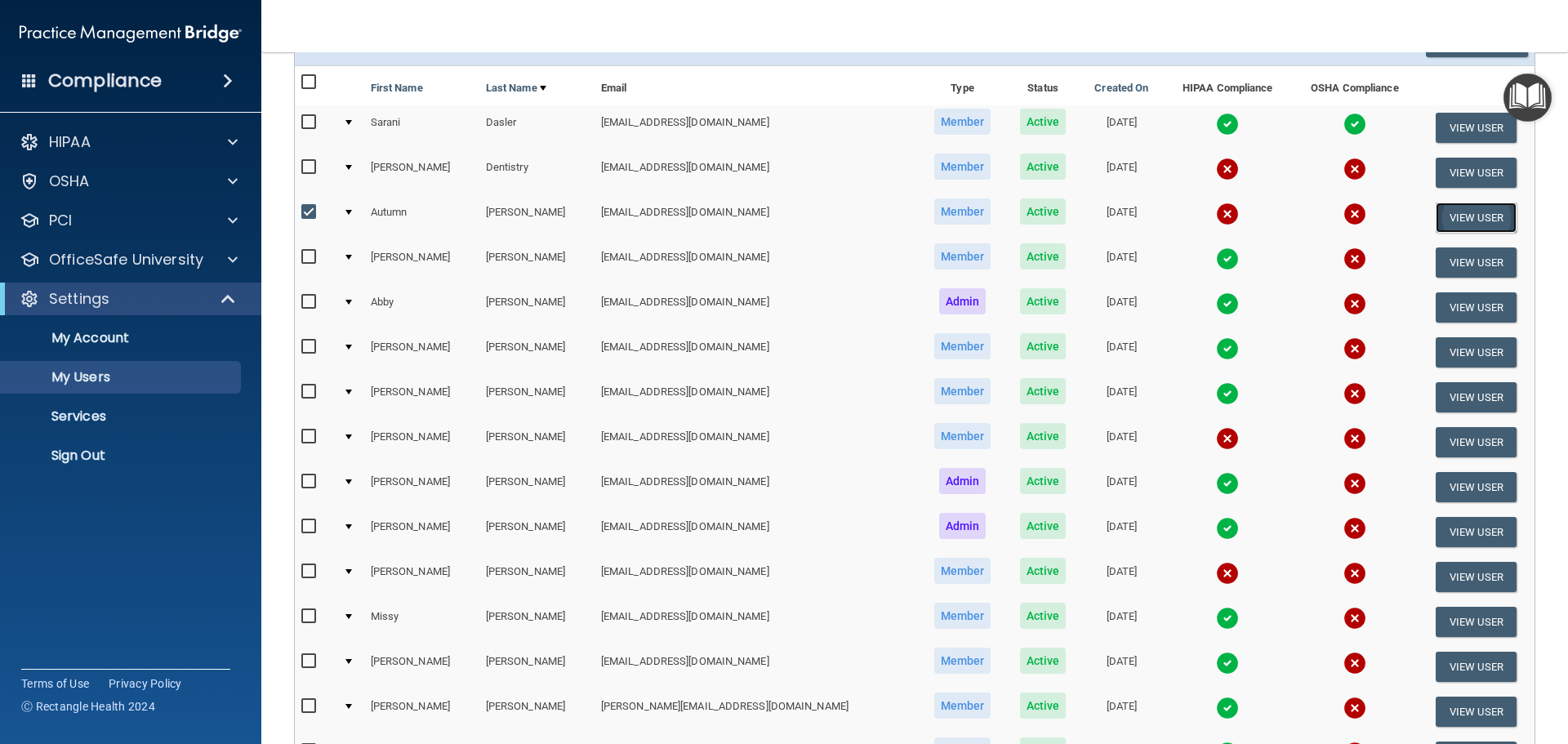
click at [1453, 210] on button "View User" at bounding box center [1476, 218] width 81 height 30
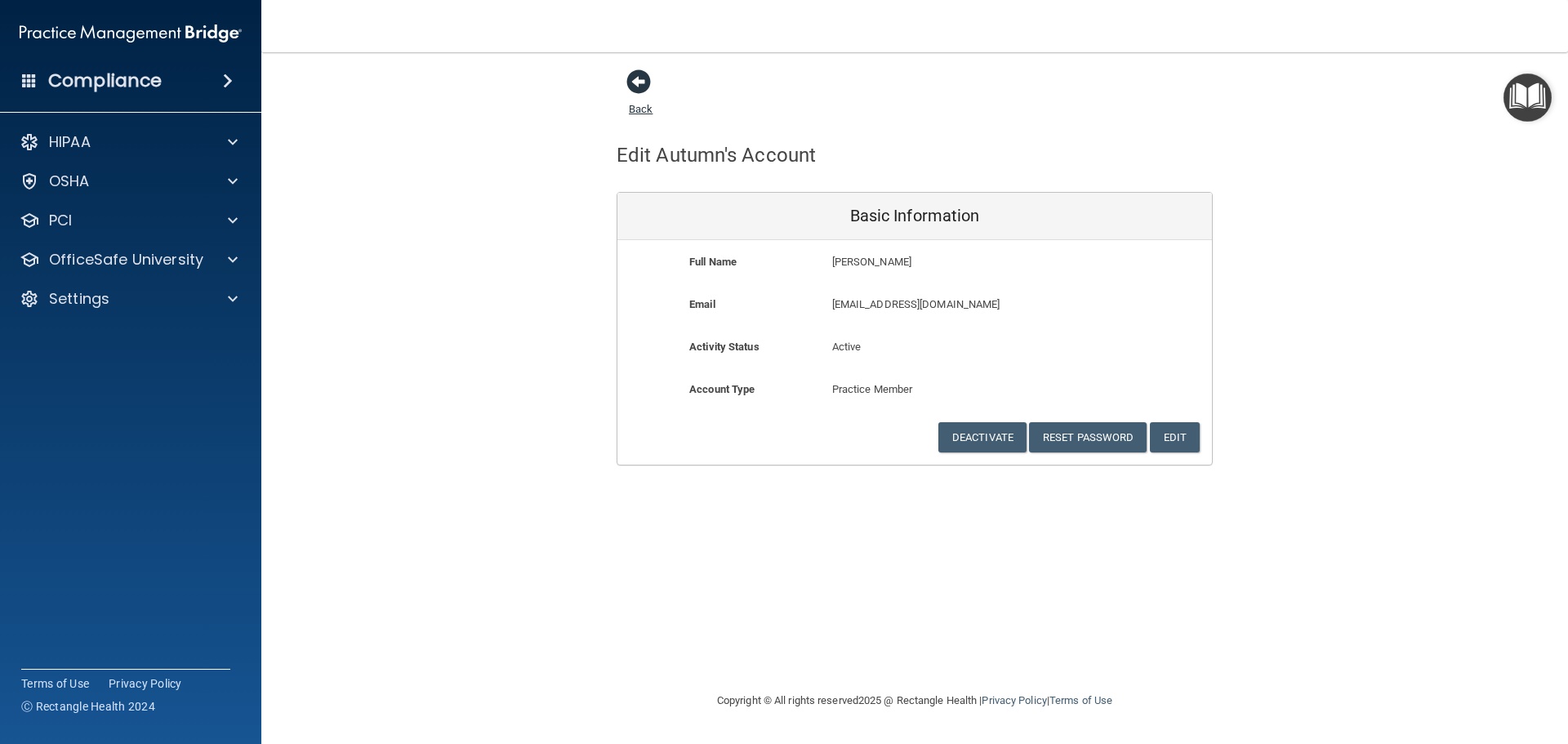
click at [631, 107] on link "Back" at bounding box center [640, 99] width 24 height 32
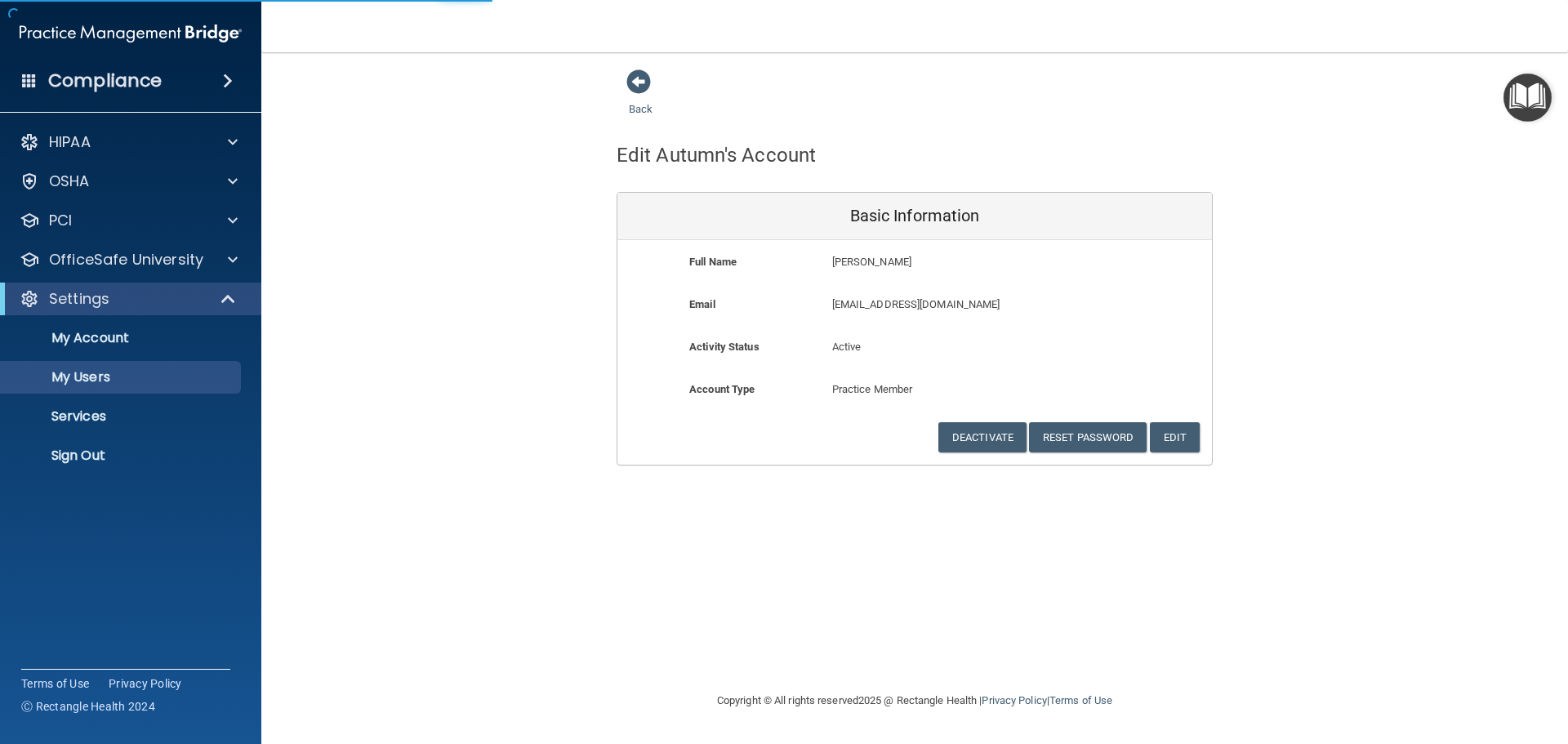
select select "20"
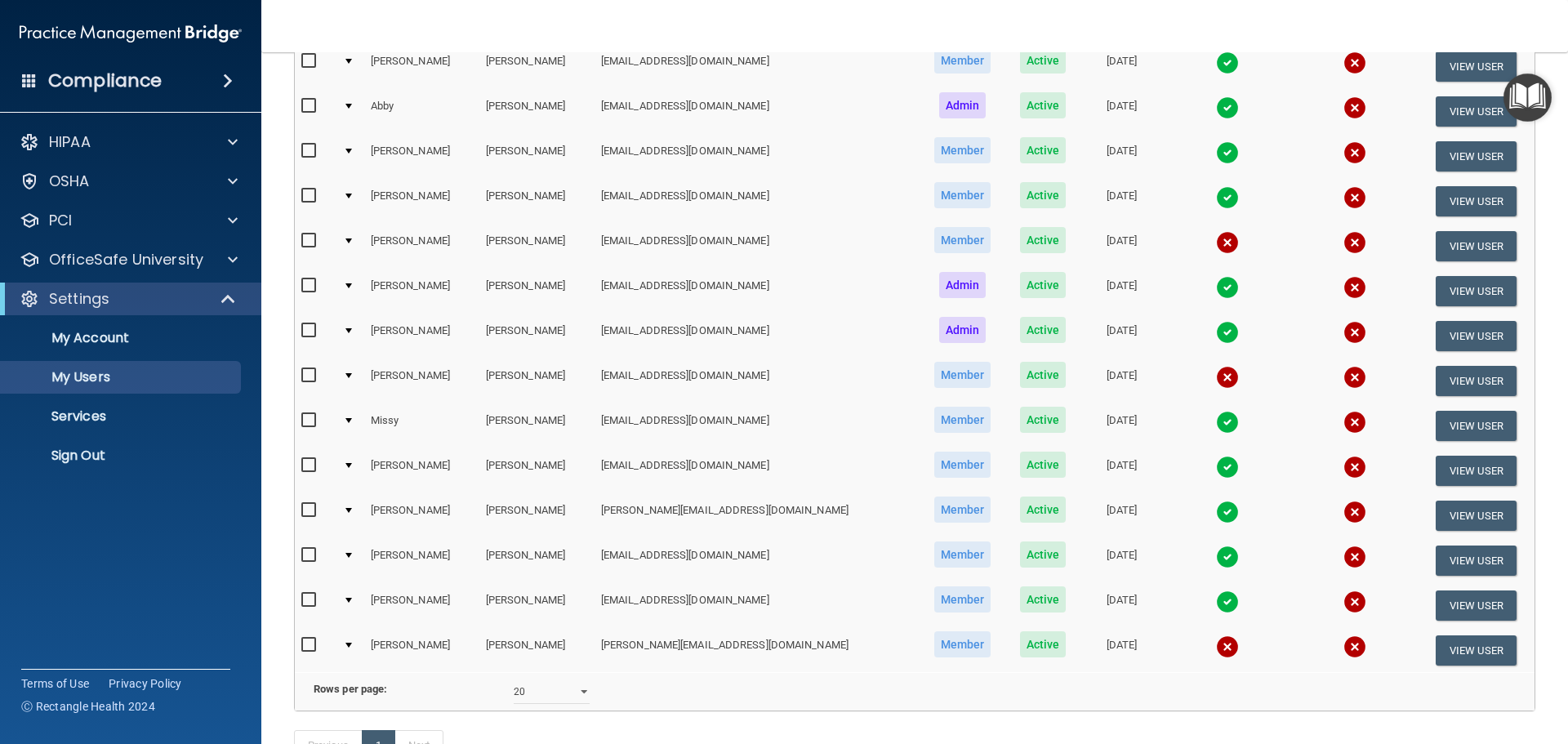
scroll to position [326, 0]
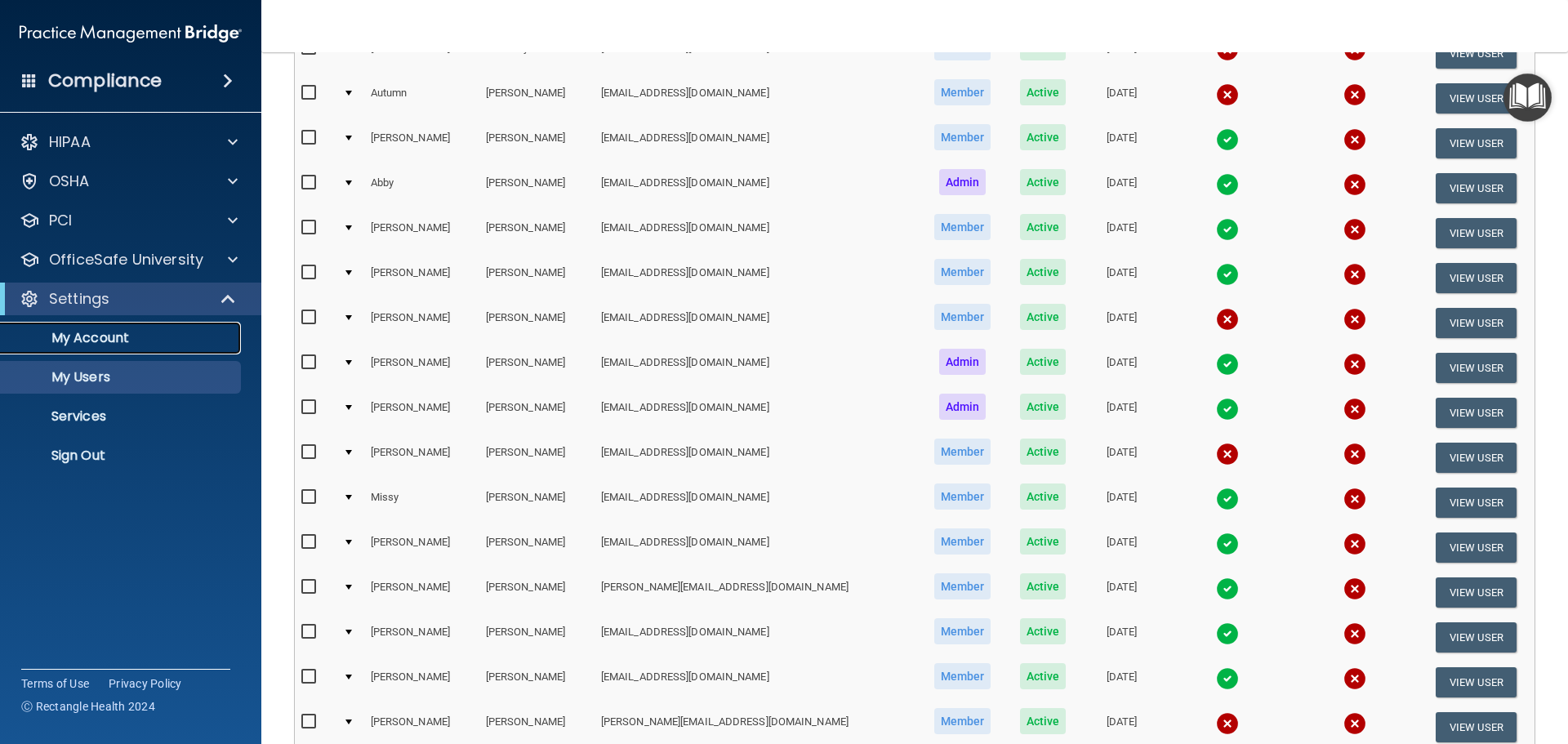
click at [92, 333] on p "My Account" at bounding box center [122, 338] width 223 height 16
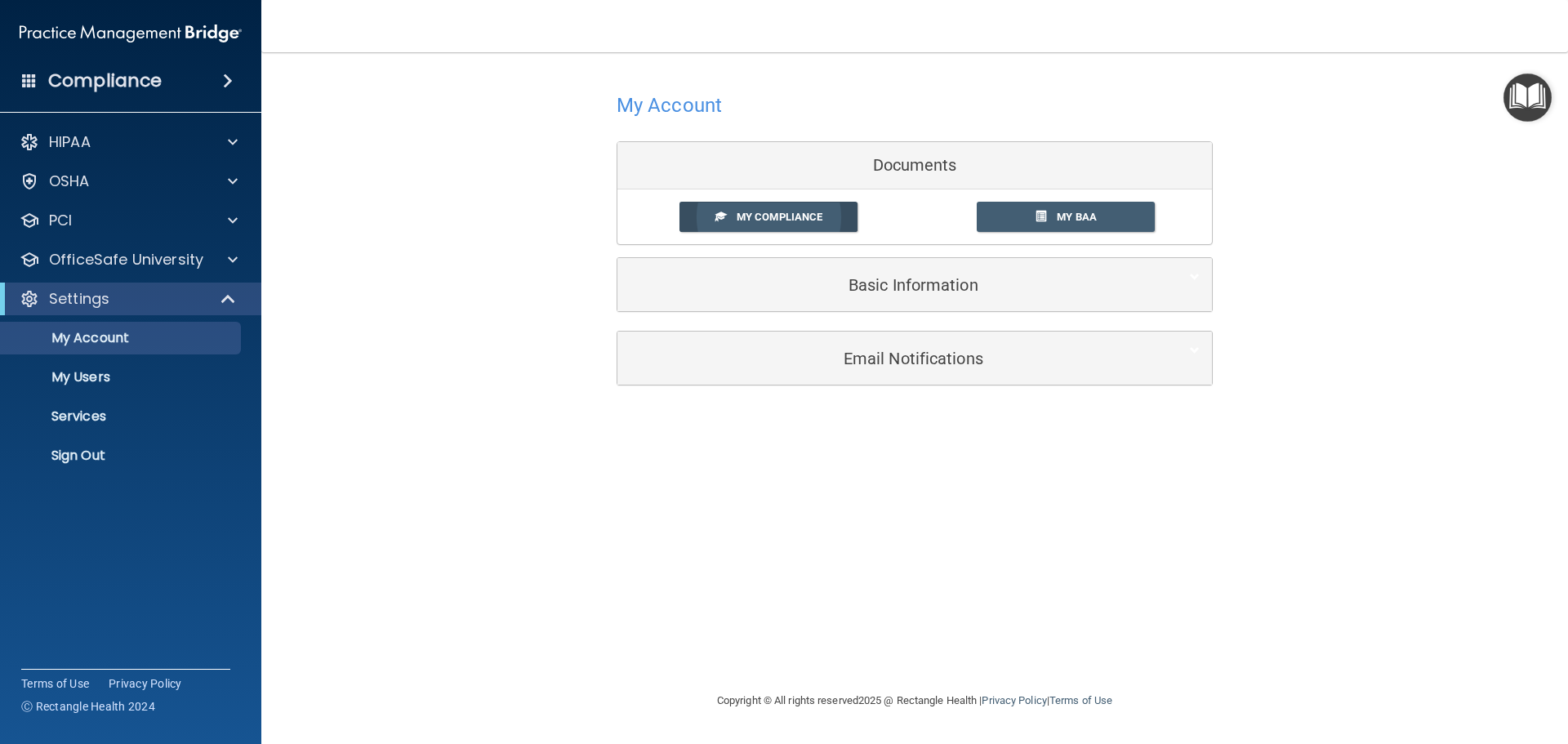
click at [789, 213] on span "My Compliance" at bounding box center [779, 216] width 86 height 12
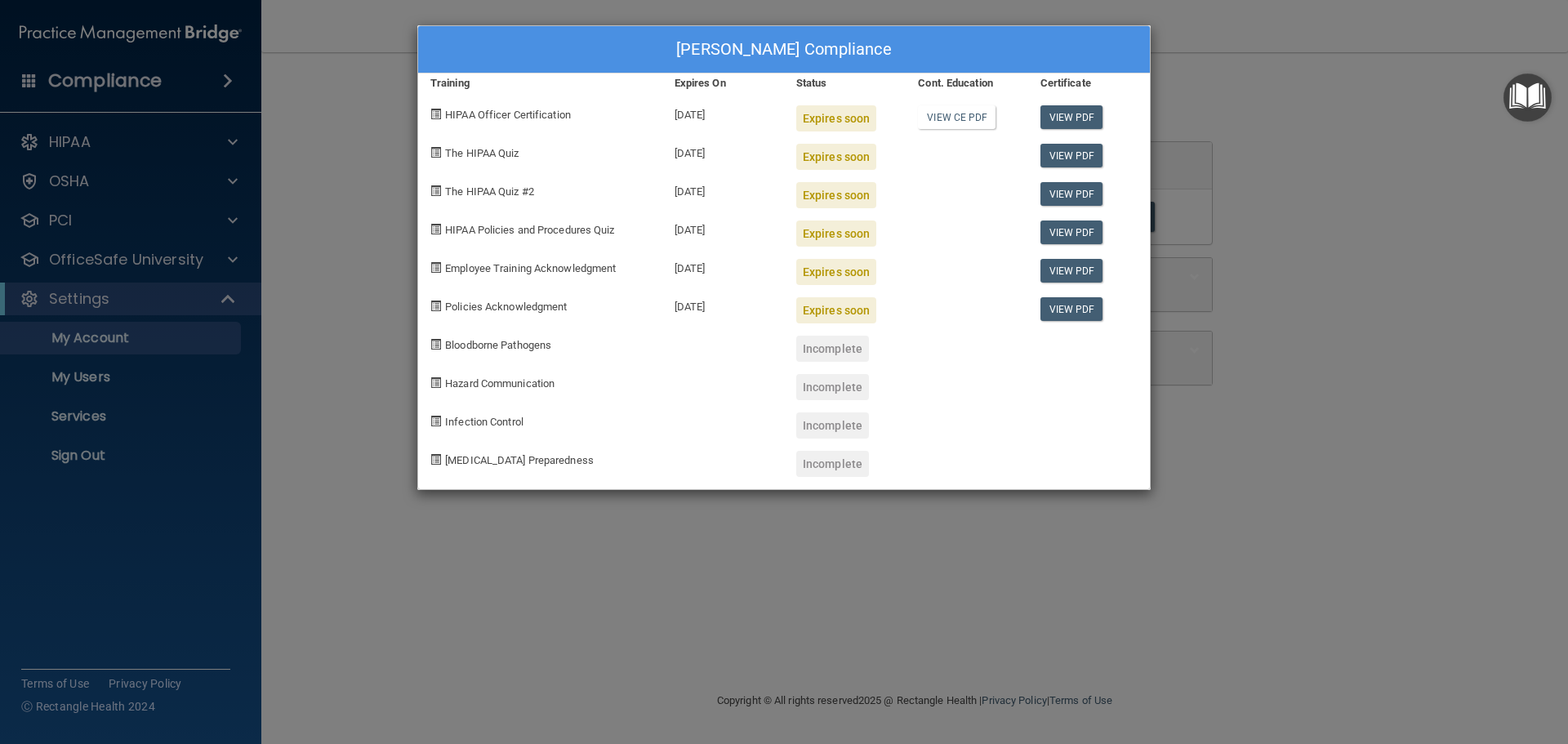
click at [1329, 147] on div "Abby Hanson's Compliance Training Expires On Status Cont. Education Certificate…" at bounding box center [784, 372] width 1568 height 744
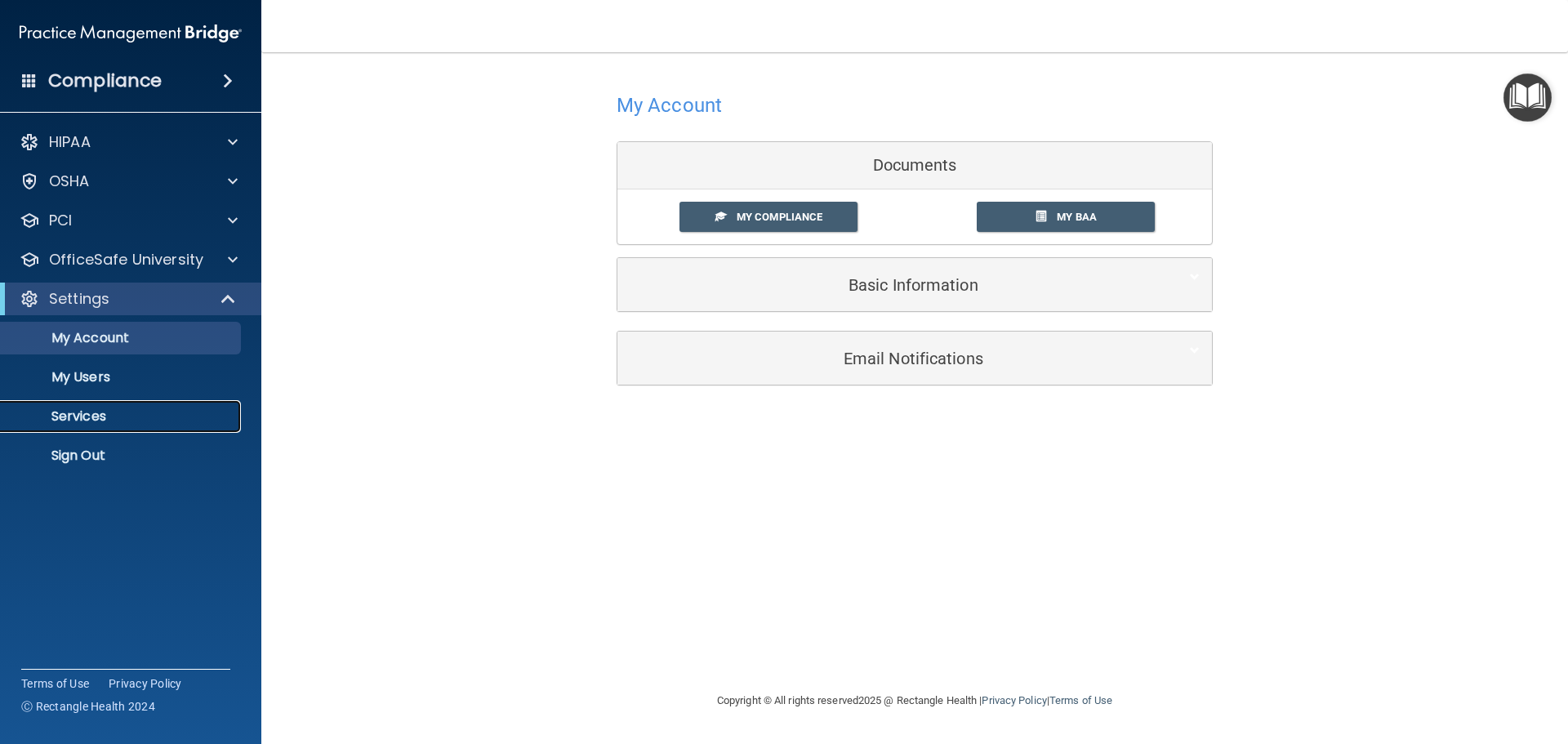
click at [109, 422] on p "Services" at bounding box center [122, 416] width 223 height 16
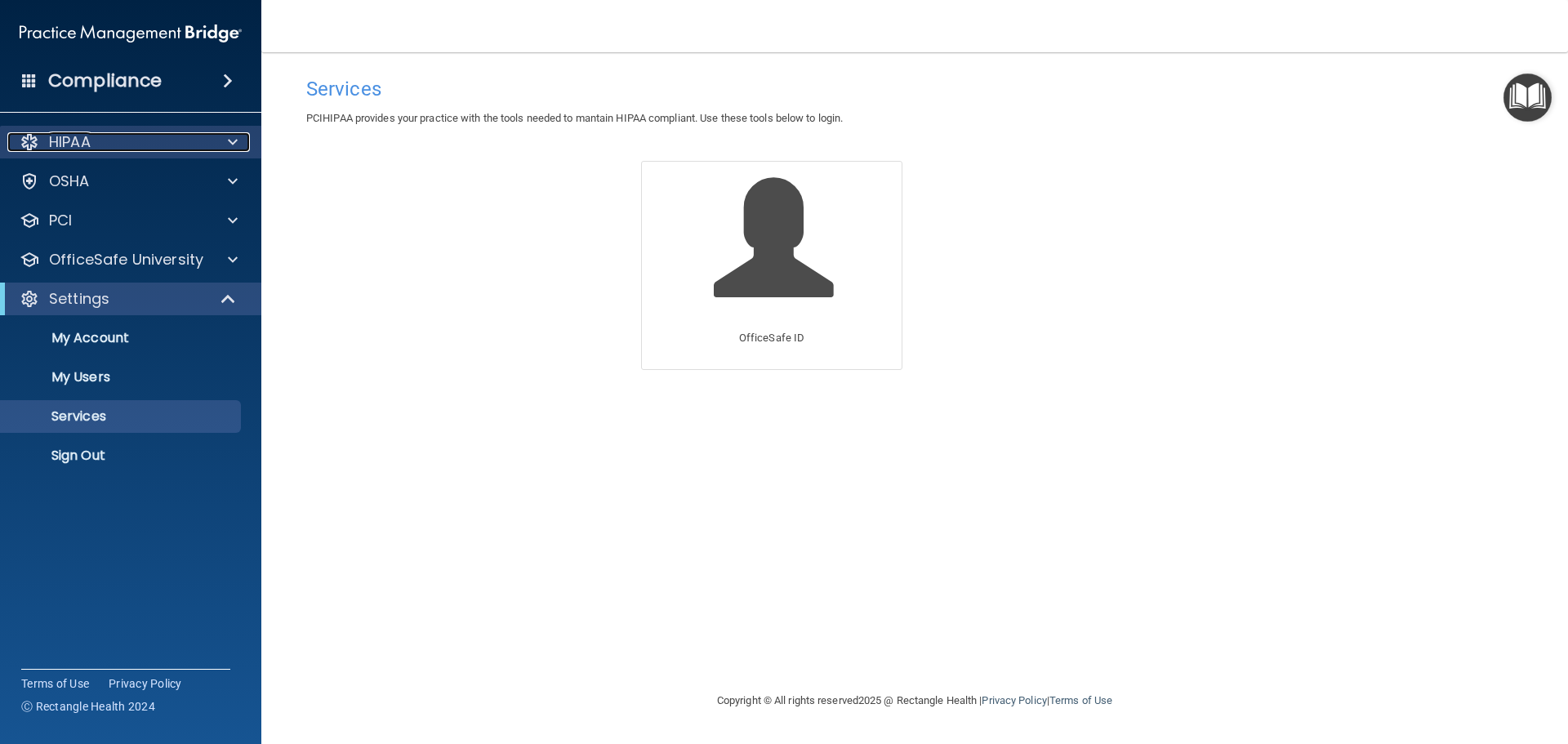
click at [109, 141] on div "HIPAA" at bounding box center [108, 141] width 203 height 20
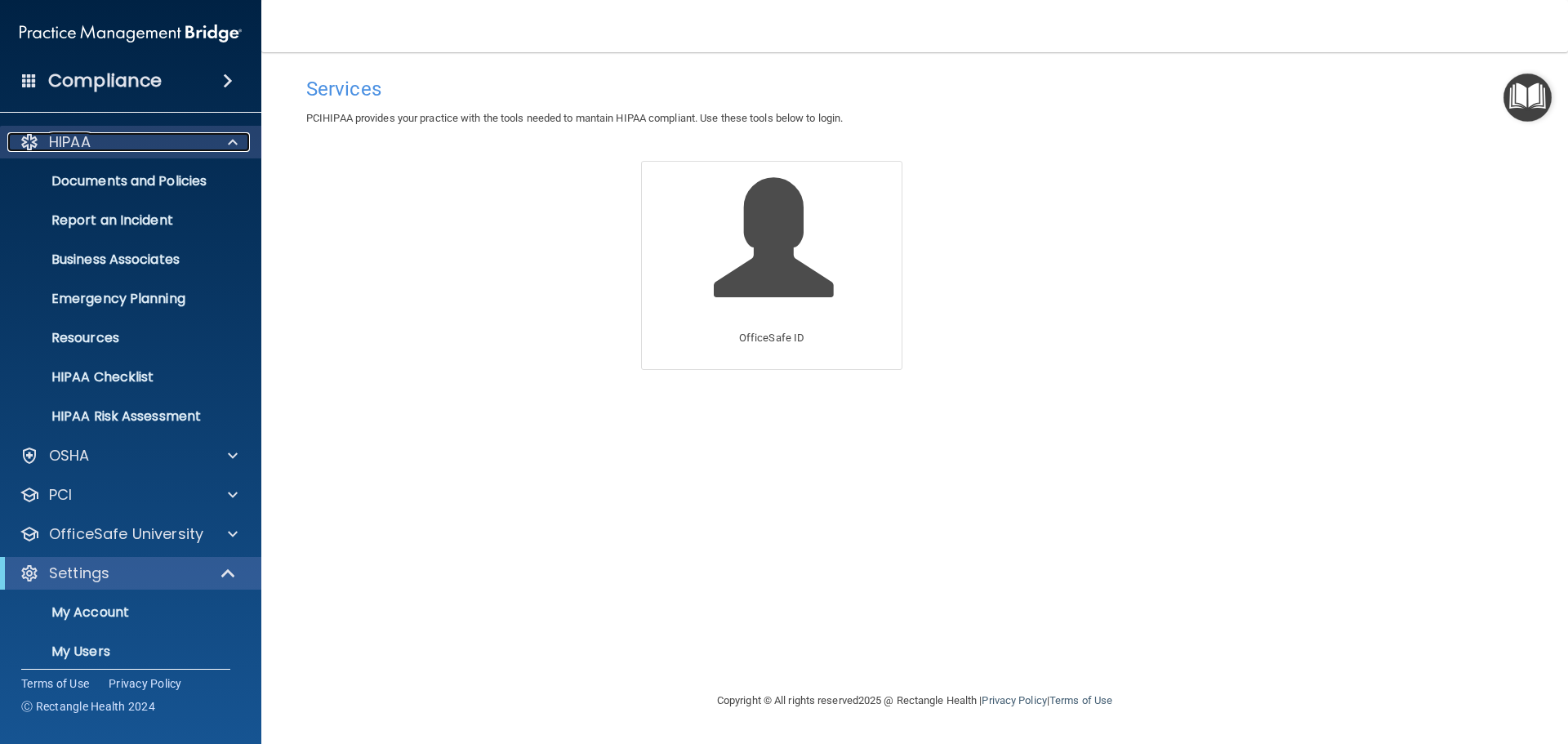
click at [109, 141] on div "HIPAA" at bounding box center [108, 141] width 203 height 20
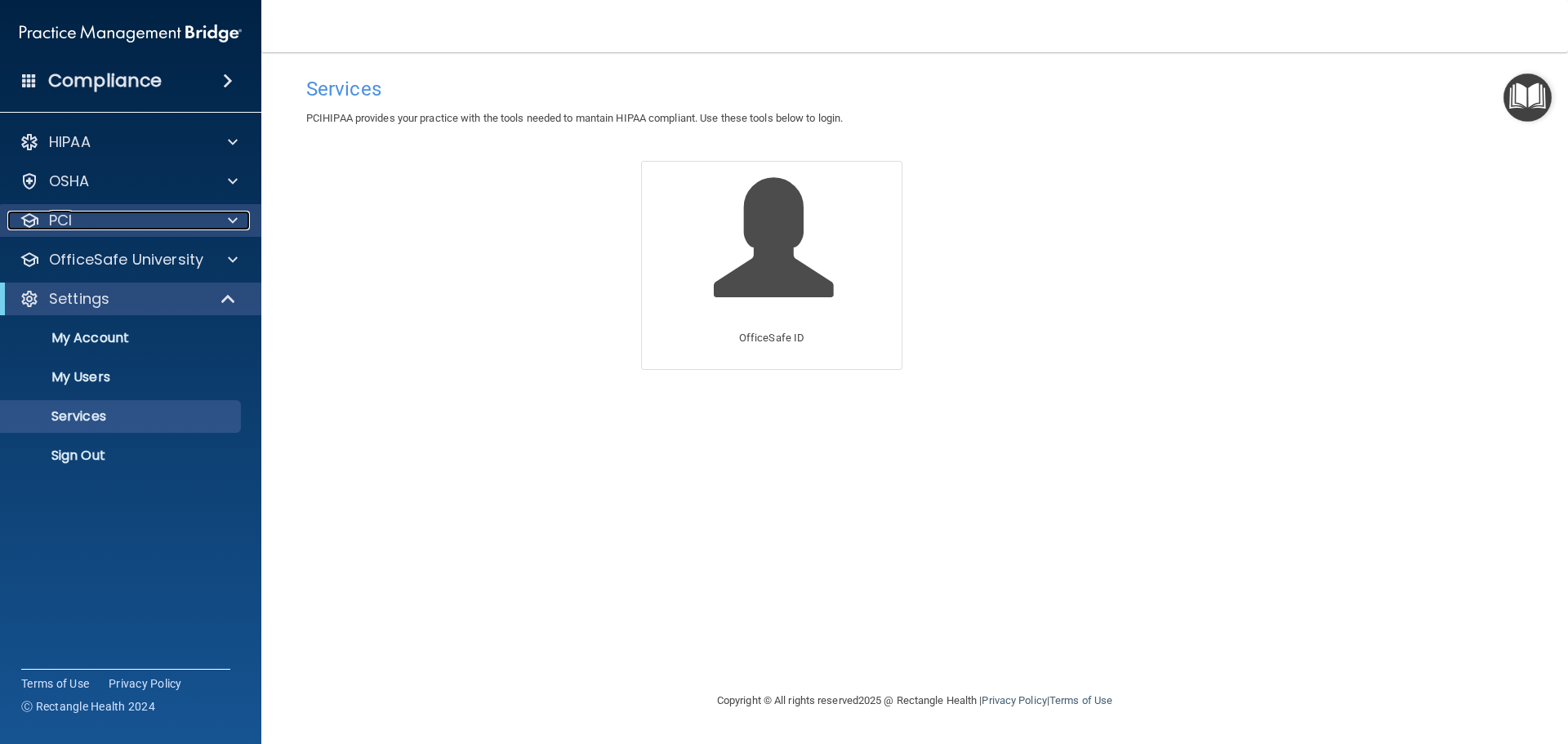
click at [89, 215] on div "PCI" at bounding box center [108, 220] width 203 height 20
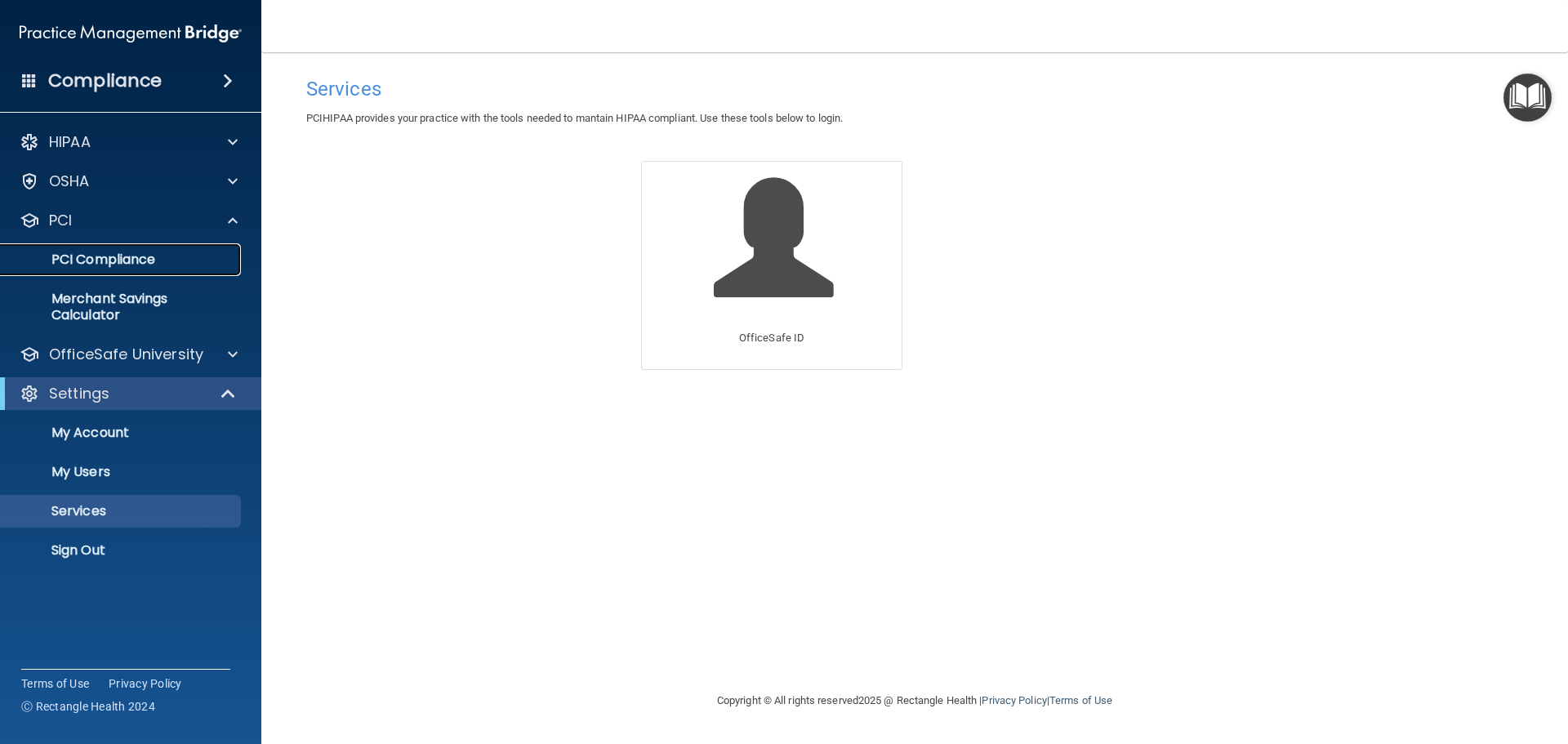
click at [107, 252] on p "PCI Compliance" at bounding box center [122, 259] width 223 height 16
click at [233, 76] on span at bounding box center [227, 80] width 9 height 20
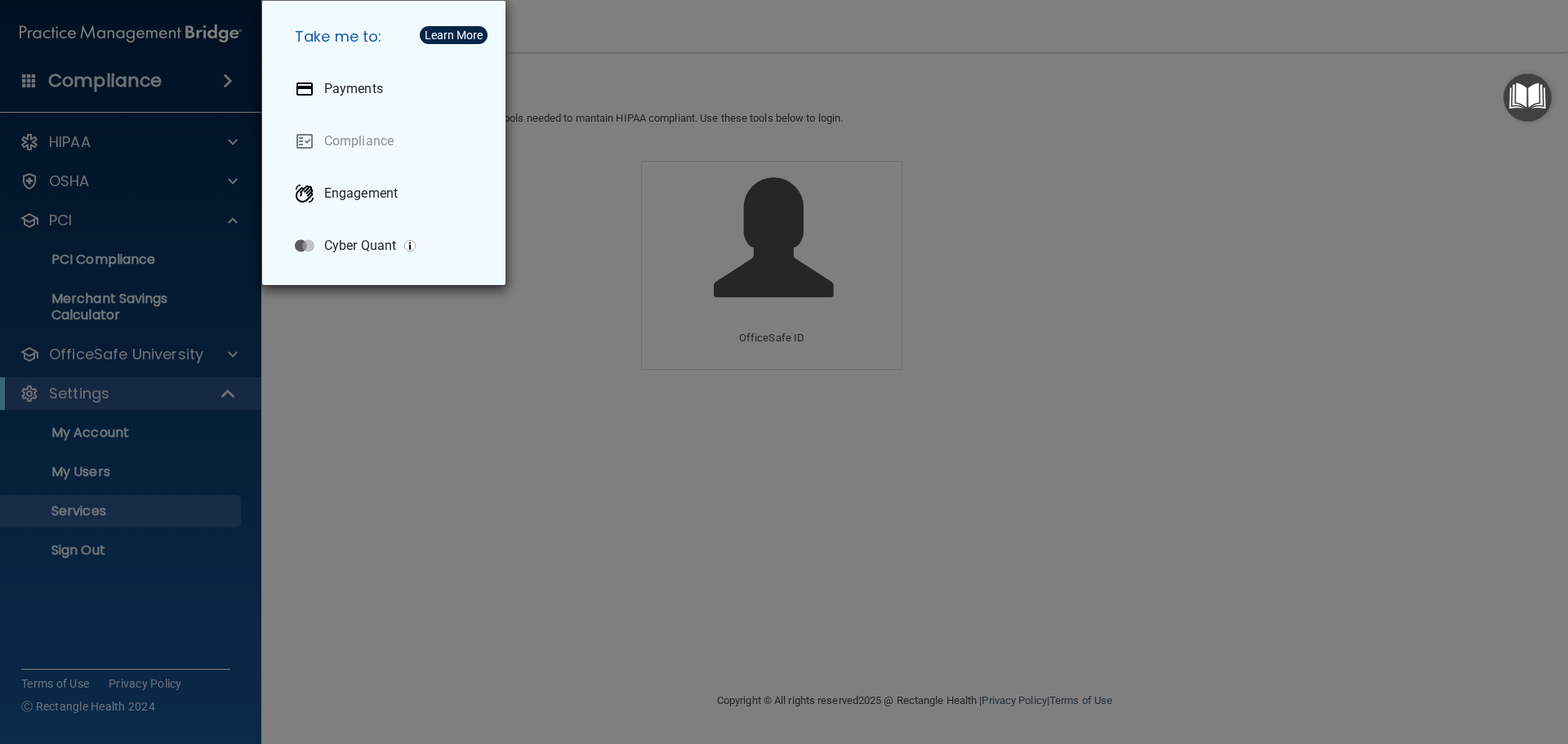
click at [226, 79] on div "Take me to: Payments Compliance Engagement Cyber Quant" at bounding box center [784, 372] width 1568 height 744
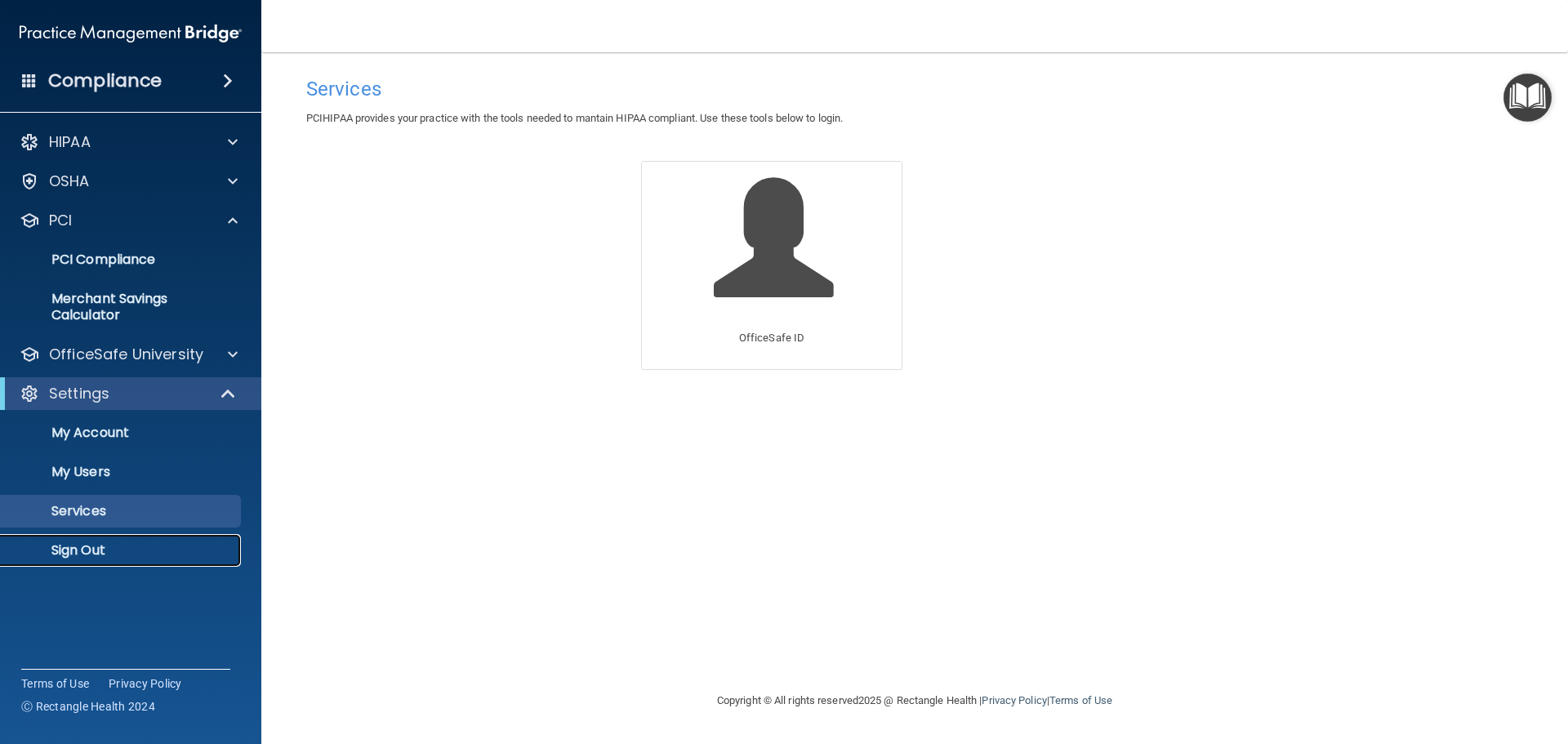
click at [87, 549] on p "Sign Out" at bounding box center [122, 550] width 223 height 16
